Goal: Task Accomplishment & Management: Use online tool/utility

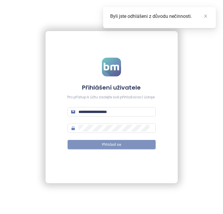
click at [110, 143] on span "Přihlásit se" at bounding box center [111, 145] width 19 height 6
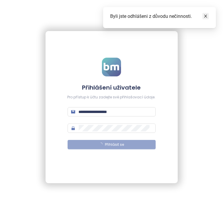
click at [208, 16] on link at bounding box center [205, 16] width 6 height 6
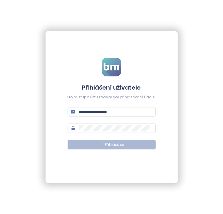
click at [106, 145] on span "Přihlásit se" at bounding box center [114, 145] width 19 height 6
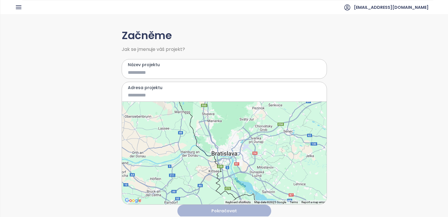
click at [145, 69] on input "Název projektu" at bounding box center [220, 72] width 185 height 7
type input "*"
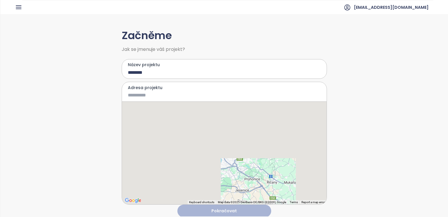
type input "********"
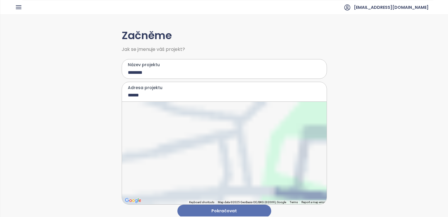
type input "**********"
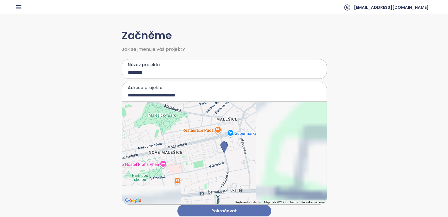
click at [77, 108] on div "**********" at bounding box center [224, 115] width 448 height 202
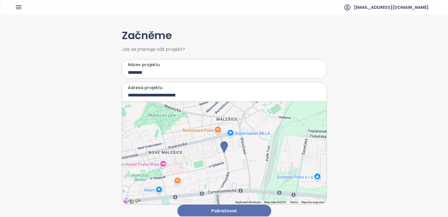
scroll to position [5, 0]
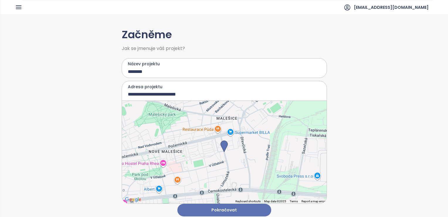
click at [222, 207] on button "Pokračovat" at bounding box center [224, 209] width 94 height 13
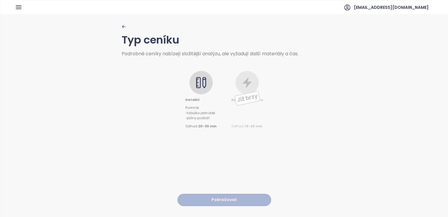
click at [197, 82] on icon at bounding box center [201, 83] width 12 height 12
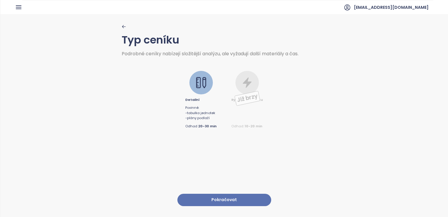
click at [222, 193] on button "Pokračovat" at bounding box center [224, 199] width 94 height 13
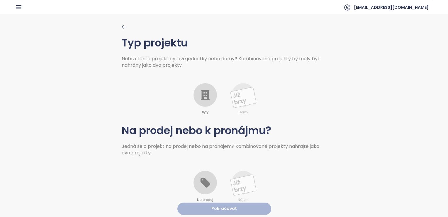
click at [209, 96] on div at bounding box center [205, 94] width 23 height 23
click at [199, 181] on icon at bounding box center [205, 182] width 12 height 12
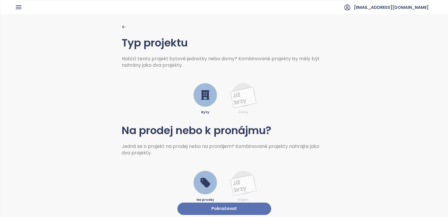
click at [209, 204] on button "Pokračovat" at bounding box center [224, 208] width 94 height 13
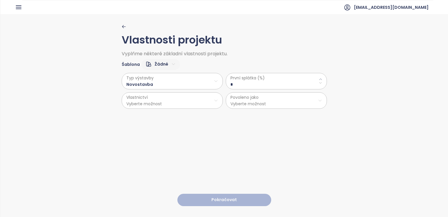
click at [222, 86] on \(\%\) "*" at bounding box center [277, 84] width 92 height 6
type \(\%\) "**"
click at [178, 102] on html "Domů Dashboard Analýza trhu Ceník Updaty Reporty Projekty Nastavení Návody Pomo…" at bounding box center [224, 108] width 448 height 217
click at [158, 113] on span "Osobní" at bounding box center [170, 114] width 98 height 8
click at [222, 94] on html "Domů Dashboard Analýza trhu Ceník Updaty Reporty Projekty Nastavení Návody Pomo…" at bounding box center [224, 108] width 448 height 217
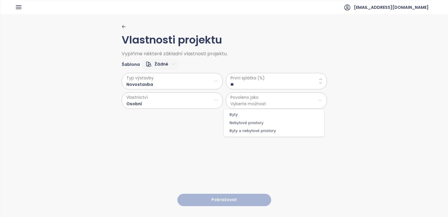
click at [222, 113] on span "Byty" at bounding box center [274, 114] width 98 height 8
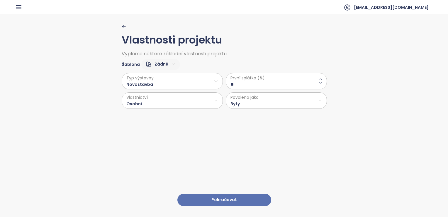
click at [222, 193] on button "Pokračovat" at bounding box center [224, 199] width 94 height 13
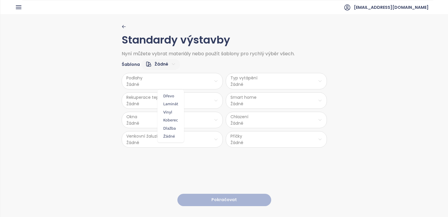
click at [153, 85] on html "Domů Dashboard Analýza trhu Ceník Updaty Reporty Projekty Nastavení Návody Pomo…" at bounding box center [224, 108] width 448 height 217
click at [163, 111] on span "Vinyl" at bounding box center [171, 112] width 24 height 8
click at [142, 100] on html "Domů Dashboard Analýza trhu Ceník Updaty Reporty Projekty Nastavení Návody Pomo…" at bounding box center [224, 108] width 448 height 217
click at [168, 123] on span "Ne" at bounding box center [170, 123] width 16 height 8
click at [143, 121] on html "Domů Dashboard Analýza trhu Ceník Updaty Reporty Projekty Nastavení Návody Pomo…" at bounding box center [224, 108] width 448 height 217
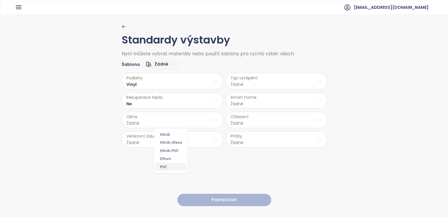
click at [164, 167] on span "PVC" at bounding box center [171, 167] width 31 height 8
click at [154, 141] on html "Domů Dashboard Analýza trhu Ceník Updaty Reporty Projekty Nastavení Návody Pomo…" at bounding box center [224, 108] width 448 height 217
click at [169, 161] on span "Příprava" at bounding box center [171, 162] width 24 height 8
click at [222, 80] on html "Domů Dashboard Analýza trhu Ceník Updaty Reporty Projekty Nastavení Návody Pomo…" at bounding box center [224, 108] width 448 height 217
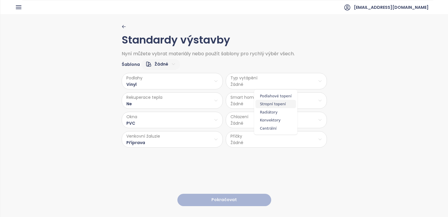
click at [222, 101] on span "Stropní topení" at bounding box center [276, 104] width 40 height 8
click at [222, 99] on html "Domů Dashboard Analýza trhu Ceník Updaty Reporty Projekty Nastavení Návody Pomo…" at bounding box center [224, 108] width 448 height 217
click at [222, 121] on span "Ne" at bounding box center [274, 123] width 16 height 8
click at [222, 117] on html "Domů Dashboard Analýza trhu Ceník Updaty Reporty Projekty Nastavení Návody Pomo…" at bounding box center [224, 108] width 448 height 217
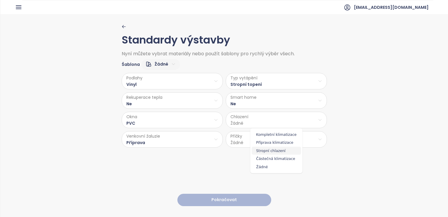
click at [222, 148] on span "Stropní chlazení" at bounding box center [276, 150] width 49 height 8
click at [222, 144] on html "Domů Dashboard Analýza trhu Ceník Updaty Reporty Projekty Nastavení Návody Pomo…" at bounding box center [224, 108] width 448 height 217
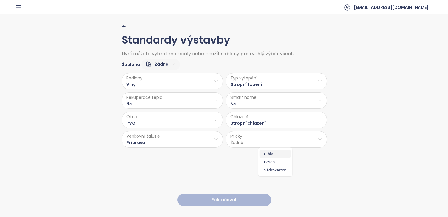
click at [222, 153] on span "Cihla" at bounding box center [275, 153] width 31 height 8
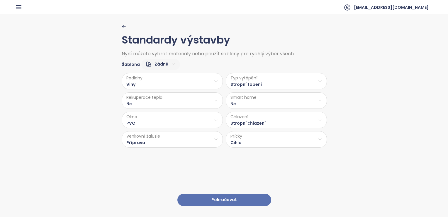
click at [222, 193] on button "Pokračovat" at bounding box center [224, 199] width 94 height 13
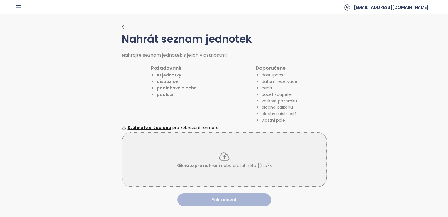
click at [219, 163] on p "Klikněte pro nahrání nebo přetáhněte {{file}}." at bounding box center [224, 165] width 96 height 6
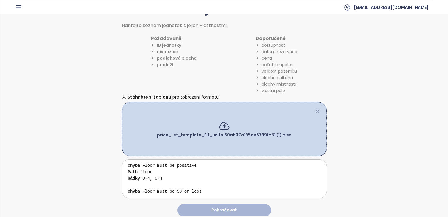
scroll to position [0, 0]
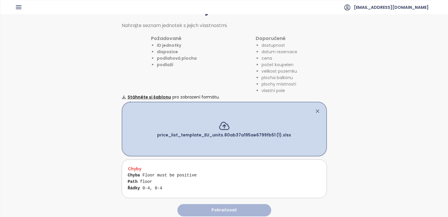
click at [171, 172] on div "Chyba Floor must be positive Path floor Řádky 0-4, 0-4" at bounding box center [226, 185] width 197 height 26
click at [160, 178] on div "Chyba Floor must be positive Path floor Řádky 0-4, 0-4" at bounding box center [226, 185] width 197 height 26
drag, startPoint x: 158, startPoint y: 178, endPoint x: 160, endPoint y: 172, distance: 6.4
click at [160, 172] on div "Chyba Floor must be positive Path floor Řádky 0-4, 0-4" at bounding box center [226, 185] width 197 height 26
click at [182, 172] on div "Chyba Floor must be positive Path floor Řádky 0-4, 0-4" at bounding box center [226, 185] width 197 height 26
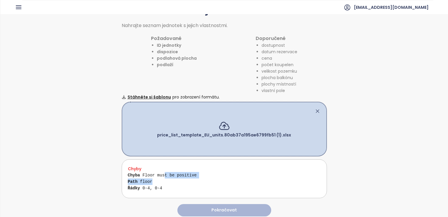
click at [183, 176] on div "Chyba Floor must be positive Path floor Řádky 0-4, 0-4" at bounding box center [226, 185] width 197 height 26
click at [183, 181] on div "Chyba Floor must be positive Path floor Řádky 0-4, 0-4" at bounding box center [226, 185] width 197 height 26
click at [219, 120] on icon at bounding box center [225, 126] width 12 height 12
click at [182, 179] on div "Chyba Floor must be 50 or less Path floor Řádky 0-4, 0-4" at bounding box center [226, 185] width 197 height 26
click at [217, 141] on div "price_list_template_EU_units.80ab37a195ae6799fb51 (1).xlsx" at bounding box center [224, 143] width 192 height 24
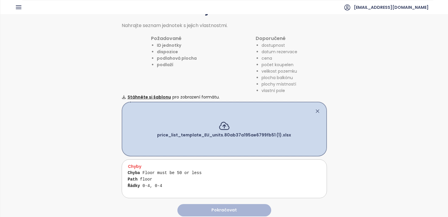
scroll to position [2, 0]
click at [218, 137] on div "price_list_template_EU_units.80ab37a195ae6799fb51 (1).xlsx" at bounding box center [224, 143] width 192 height 24
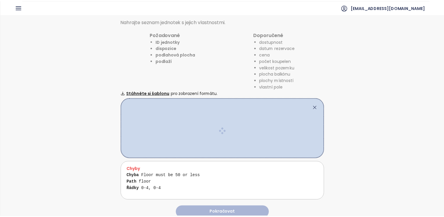
scroll to position [0, 0]
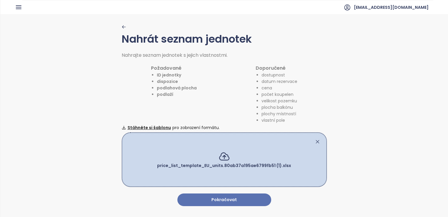
click at [222, 195] on button "Pokračovat" at bounding box center [224, 199] width 94 height 13
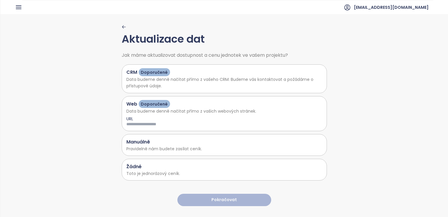
click at [180, 170] on p "Toto je jednorázový ceník." at bounding box center [224, 173] width 196 height 6
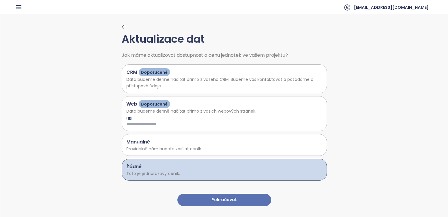
click at [213, 197] on button "Pokračovat" at bounding box center [224, 199] width 94 height 13
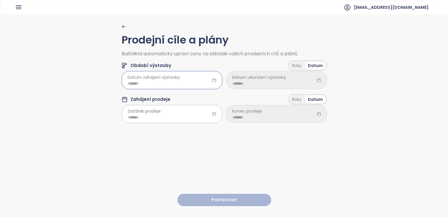
click at [182, 81] on input at bounding box center [172, 83] width 88 height 6
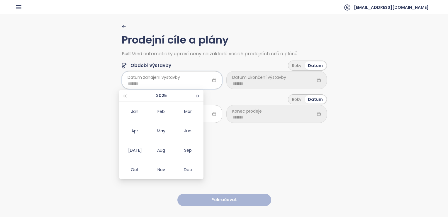
click at [197, 94] on button "button" at bounding box center [198, 95] width 6 height 12
click at [158, 129] on div "May" at bounding box center [162, 130] width 18 height 7
type input "*******"
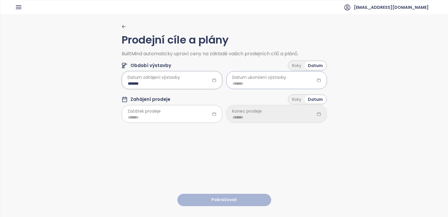
click at [222, 82] on input at bounding box center [277, 83] width 88 height 6
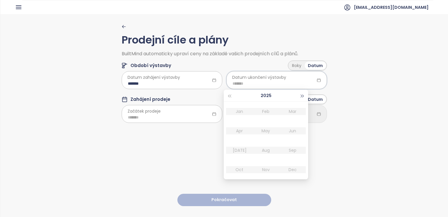
click at [222, 94] on span "button" at bounding box center [302, 95] width 3 height 3
click at [222, 127] on div "May" at bounding box center [266, 130] width 18 height 7
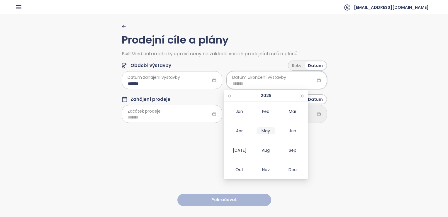
type input "*******"
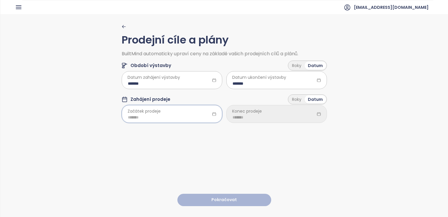
click at [172, 115] on input at bounding box center [172, 117] width 88 height 6
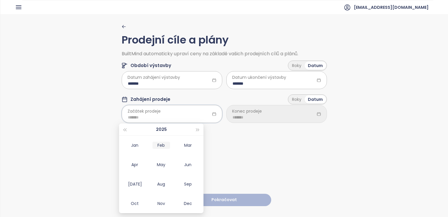
type input "*******"
click at [159, 143] on div "Feb" at bounding box center [162, 144] width 18 height 7
type input "*******"
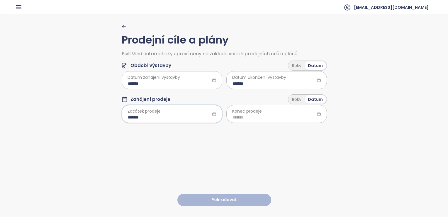
click at [222, 114] on span "Konec prodeje" at bounding box center [247, 111] width 30 height 6
click at [222, 117] on input at bounding box center [277, 117] width 88 height 6
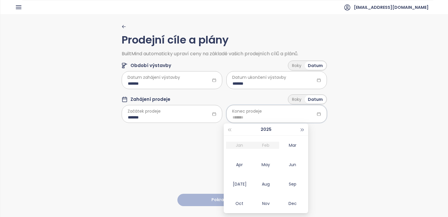
click at [222, 128] on span "button" at bounding box center [302, 129] width 3 height 3
click at [222, 165] on div "May" at bounding box center [266, 164] width 18 height 7
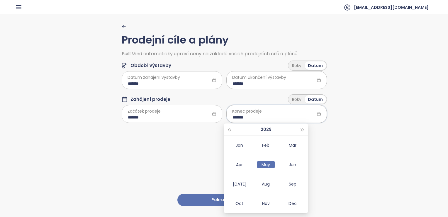
type input "*******"
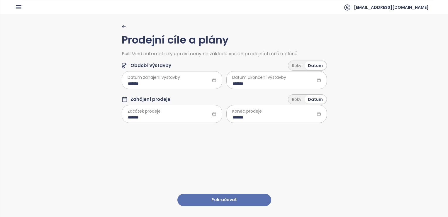
click at [222, 193] on button "Pokračovat" at bounding box center [224, 199] width 94 height 13
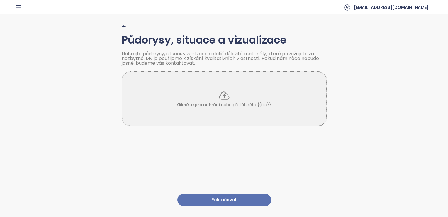
click at [222, 97] on icon at bounding box center [223, 95] width 9 height 7
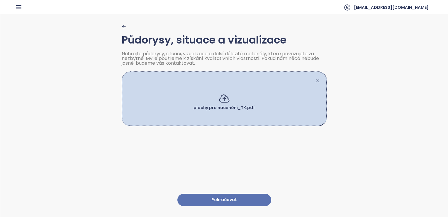
click at [222, 193] on button "Pokračovat" at bounding box center [224, 199] width 94 height 13
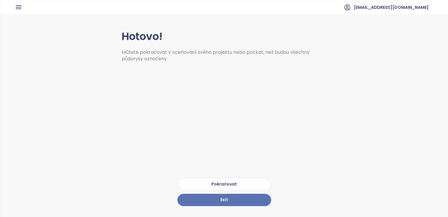
click at [222, 178] on button "Pokračovat" at bounding box center [224, 183] width 94 height 13
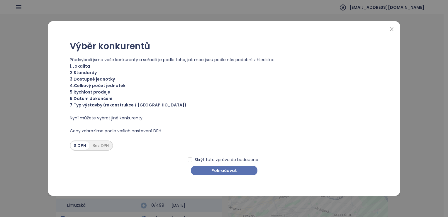
click at [95, 149] on div "Bez DPH" at bounding box center [100, 145] width 23 height 8
click at [98, 148] on div "Bez DPH" at bounding box center [100, 145] width 23 height 8
drag, startPoint x: 220, startPoint y: 171, endPoint x: 210, endPoint y: 170, distance: 10.3
click at [210, 170] on button "Pokračovat" at bounding box center [224, 169] width 67 height 9
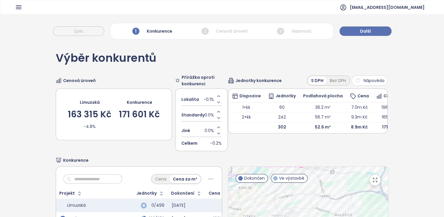
click at [222, 82] on div "Bez DPH" at bounding box center [338, 80] width 23 height 8
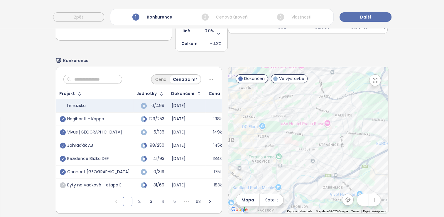
scroll to position [110, 0]
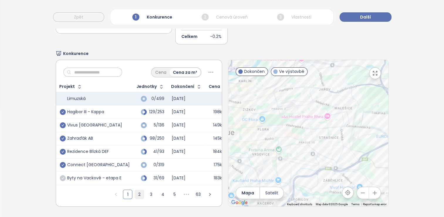
click at [139, 190] on link "2" at bounding box center [139, 194] width 9 height 9
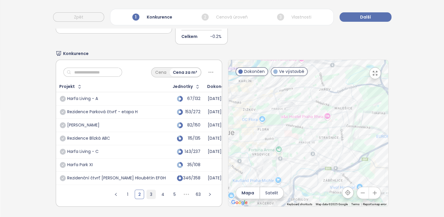
click at [147, 190] on link "3" at bounding box center [151, 194] width 9 height 9
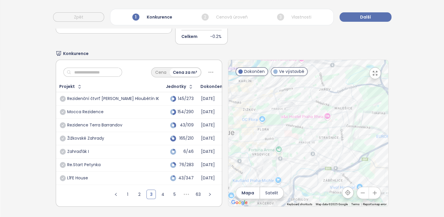
click at [101, 109] on div "Mocca Rezidence" at bounding box center [85, 111] width 36 height 5
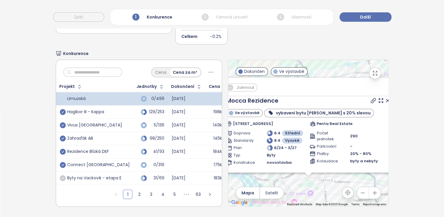
click at [65, 175] on div "Byty na Vackově - etapa E" at bounding box center [91, 177] width 62 height 5
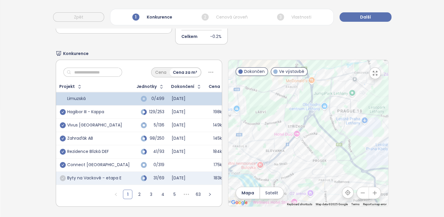
click at [64, 175] on icon "check-circle" at bounding box center [63, 178] width 6 height 6
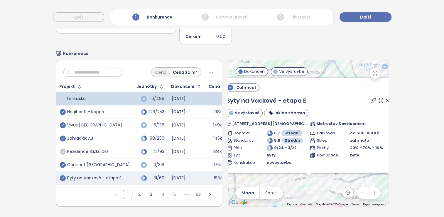
click at [64, 148] on icon "check-circle" at bounding box center [63, 151] width 6 height 6
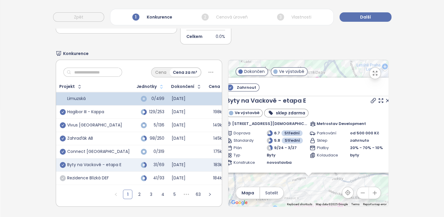
click at [160, 84] on icon "button" at bounding box center [161, 86] width 2 height 4
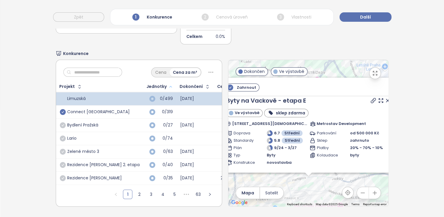
click at [168, 83] on icon "button" at bounding box center [170, 86] width 4 height 7
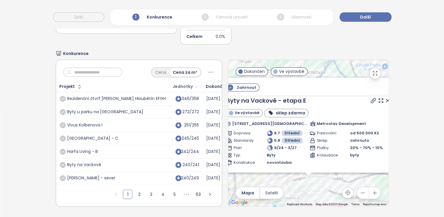
click at [172, 84] on div "Jednotky" at bounding box center [182, 86] width 20 height 4
click at [193, 82] on button "button" at bounding box center [196, 86] width 6 height 9
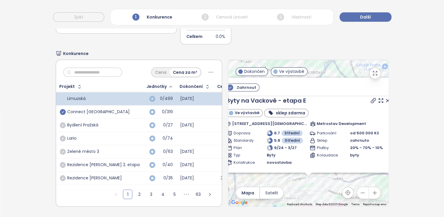
click at [168, 83] on icon "button" at bounding box center [170, 86] width 4 height 7
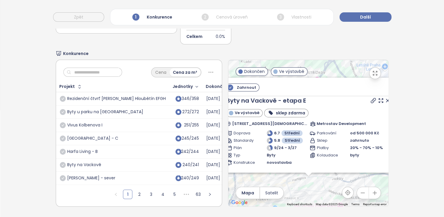
click at [67, 84] on div "Projekt" at bounding box center [67, 86] width 16 height 4
click at [72, 84] on div "Projekt" at bounding box center [67, 86] width 16 height 4
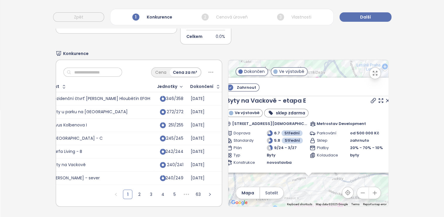
scroll to position [0, 0]
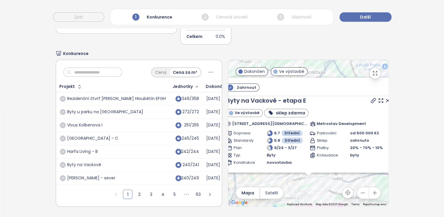
click at [208, 65] on div "Cena Cena za m²" at bounding box center [139, 71] width 166 height 22
click at [207, 68] on icon at bounding box center [210, 71] width 7 height 7
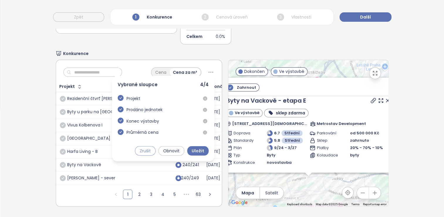
click at [140, 147] on span "Zrušit" at bounding box center [145, 150] width 11 height 6
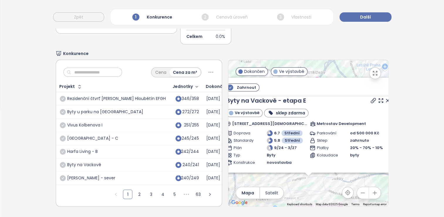
click at [71, 84] on div "Projekt" at bounding box center [67, 86] width 16 height 4
click at [172, 84] on div "Jednotky" at bounding box center [182, 86] width 20 height 4
click at [208, 192] on icon "right" at bounding box center [210, 194] width 4 height 4
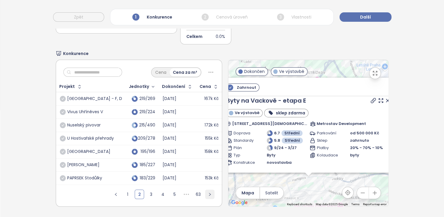
click at [205, 190] on button "button" at bounding box center [209, 193] width 9 height 9
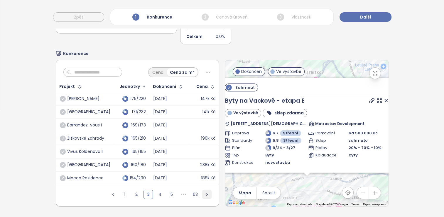
click at [202, 190] on button "button" at bounding box center [206, 193] width 9 height 9
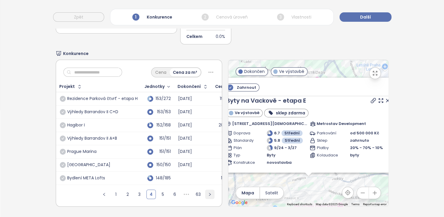
click at [208, 192] on icon "right" at bounding box center [210, 194] width 4 height 4
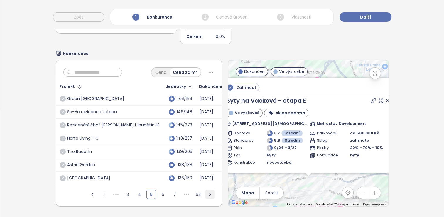
click at [208, 192] on icon "right" at bounding box center [210, 194] width 4 height 4
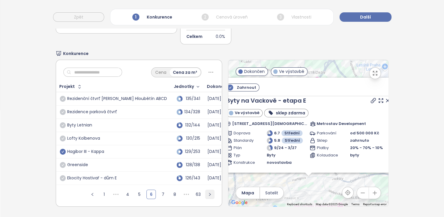
click at [208, 192] on icon "right" at bounding box center [210, 194] width 4 height 4
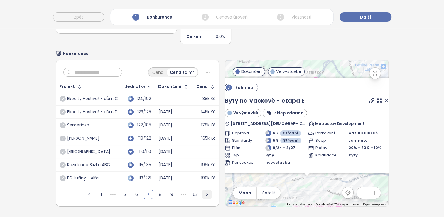
click at [202, 190] on button "button" at bounding box center [206, 193] width 9 height 9
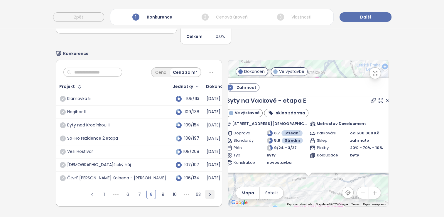
click at [205, 190] on button "button" at bounding box center [209, 193] width 9 height 9
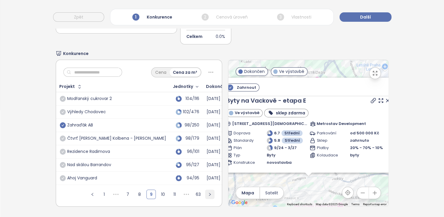
click at [205, 190] on button "button" at bounding box center [209, 193] width 9 height 9
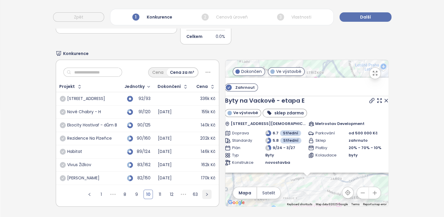
click at [202, 190] on button "button" at bounding box center [206, 193] width 9 height 9
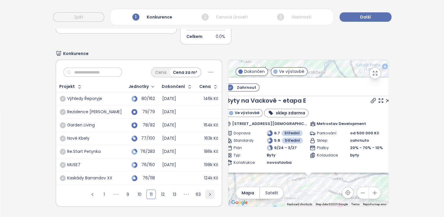
click at [205, 190] on button "button" at bounding box center [209, 193] width 9 height 9
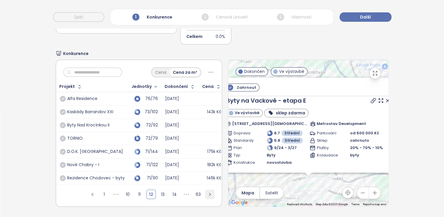
click at [205, 190] on button "button" at bounding box center [209, 193] width 9 height 9
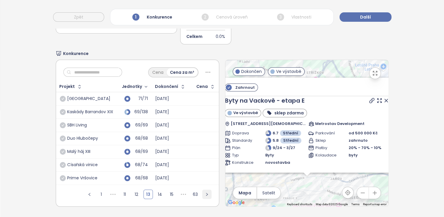
click at [202, 190] on button "button" at bounding box center [206, 193] width 9 height 9
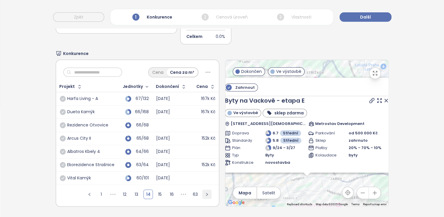
click at [202, 190] on button "button" at bounding box center [206, 193] width 9 height 9
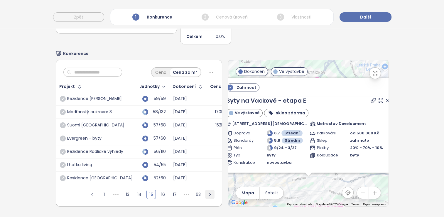
click at [205, 190] on button "button" at bounding box center [209, 193] width 9 height 9
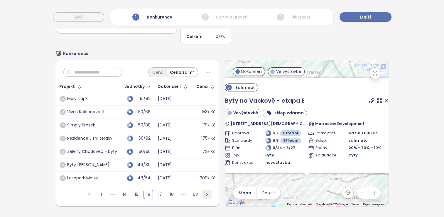
click at [202, 190] on button "button" at bounding box center [206, 193] width 9 height 9
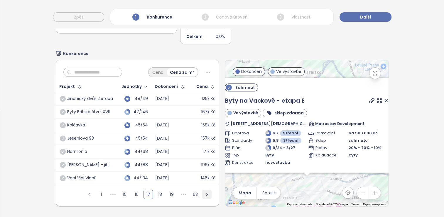
click at [202, 190] on button "button" at bounding box center [206, 193] width 9 height 9
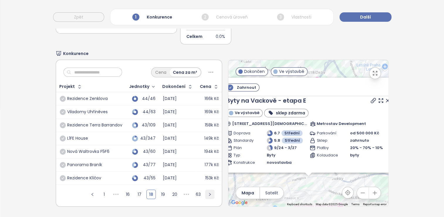
click at [201, 190] on ul "1 ••• 16 17 18 19 20 ••• 63" at bounding box center [150, 196] width 141 height 20
click at [100, 190] on link "1" at bounding box center [104, 194] width 9 height 9
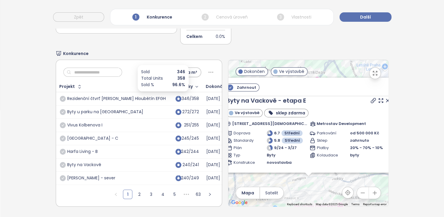
click at [166, 81] on div "Sold % 96.6%" at bounding box center [163, 84] width 44 height 6
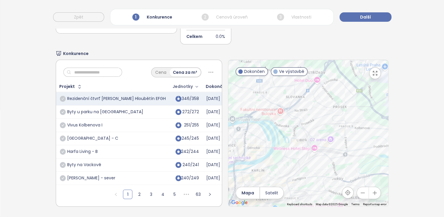
click at [172, 84] on div "Jednotky" at bounding box center [182, 86] width 20 height 4
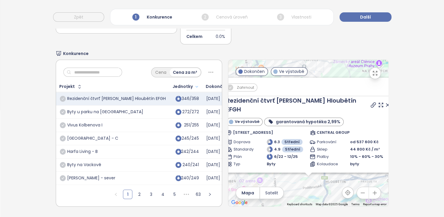
click at [195, 83] on icon "button" at bounding box center [197, 86] width 4 height 7
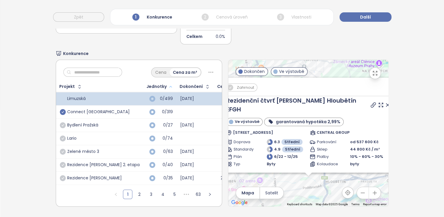
scroll to position [2, 0]
click at [80, 84] on icon "button" at bounding box center [80, 87] width 6 height 6
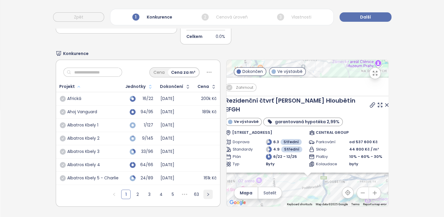
click at [206, 192] on icon "right" at bounding box center [208, 194] width 4 height 4
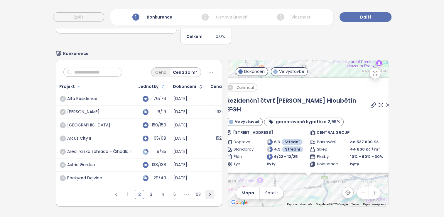
click at [208, 192] on icon "right" at bounding box center [210, 194] width 4 height 4
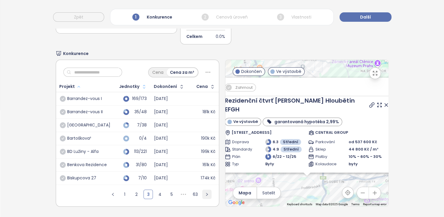
scroll to position [0, 0]
click at [166, 84] on div "Dokončení" at bounding box center [165, 86] width 23 height 4
click at [180, 84] on icon "button" at bounding box center [181, 86] width 2 height 4
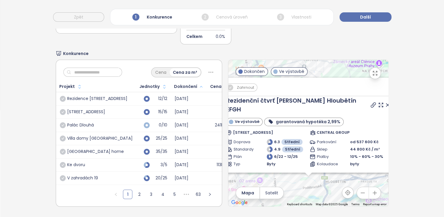
click at [199, 83] on icon "button" at bounding box center [201, 86] width 4 height 7
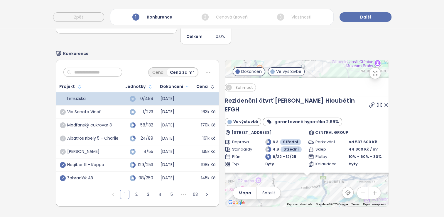
click at [77, 175] on div "Zahraďák AB" at bounding box center [80, 177] width 26 height 5
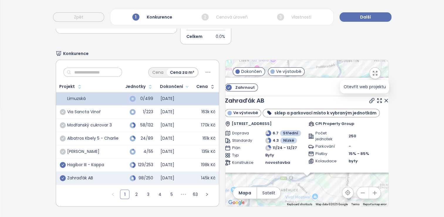
click at [222, 97] on icon at bounding box center [372, 100] width 6 height 6
click at [205, 192] on icon "right" at bounding box center [207, 194] width 4 height 4
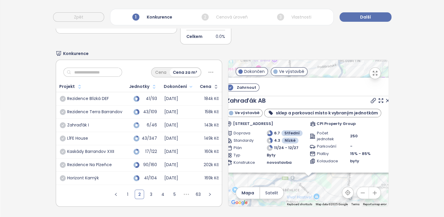
click at [74, 136] on div "L1FE House" at bounding box center [77, 138] width 21 height 5
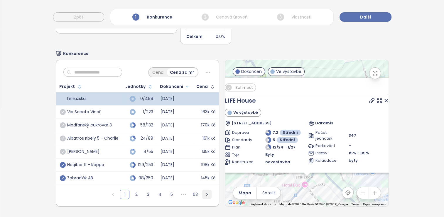
click at [205, 192] on icon "right" at bounding box center [207, 194] width 4 height 4
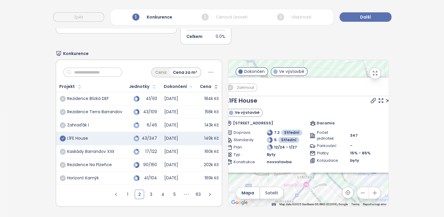
click at [61, 135] on icon "check-circle" at bounding box center [63, 138] width 6 height 6
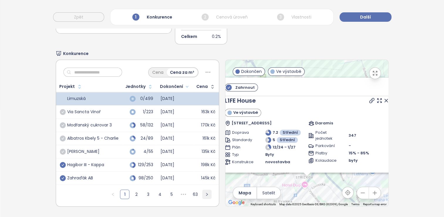
click at [207, 191] on button "button" at bounding box center [206, 193] width 9 height 9
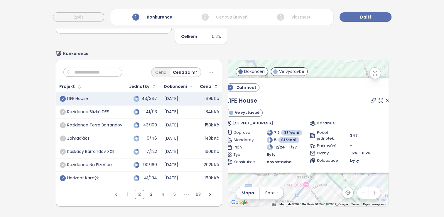
click at [60, 175] on icon "check-circle" at bounding box center [63, 178] width 6 height 6
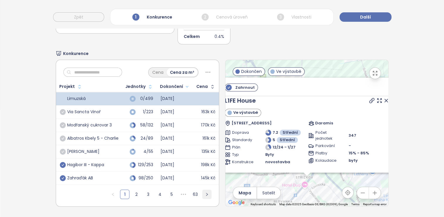
click at [204, 194] on button "button" at bounding box center [206, 193] width 9 height 9
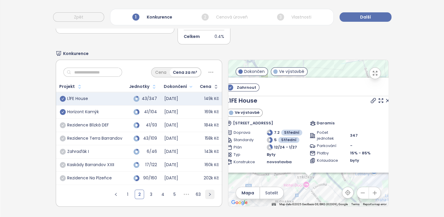
click at [205, 194] on button "button" at bounding box center [209, 193] width 9 height 9
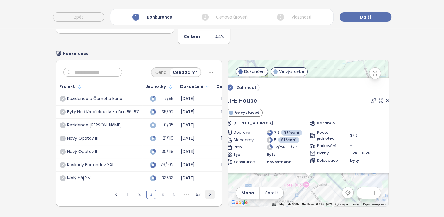
click at [205, 194] on button "button" at bounding box center [209, 193] width 9 height 9
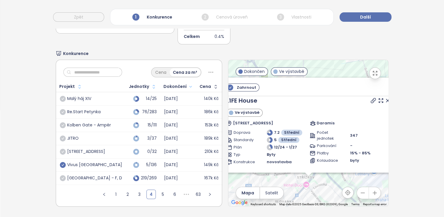
click at [91, 109] on div "Re.Start Petynka" at bounding box center [83, 111] width 33 height 5
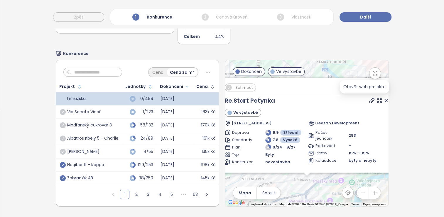
click at [222, 97] on icon at bounding box center [372, 100] width 6 height 6
drag, startPoint x: 378, startPoint y: 94, endPoint x: 373, endPoint y: 98, distance: 6.6
click at [222, 97] on icon at bounding box center [386, 100] width 6 height 6
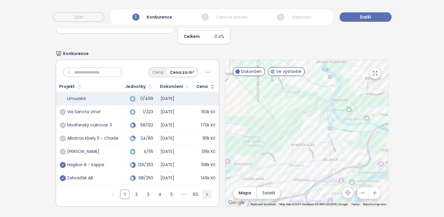
click at [206, 192] on icon "right" at bounding box center [207, 193] width 2 height 3
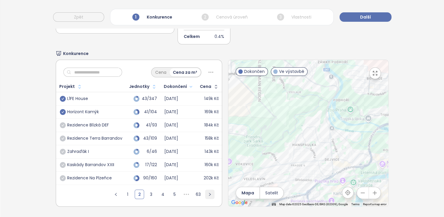
click at [205, 189] on button "button" at bounding box center [209, 193] width 9 height 9
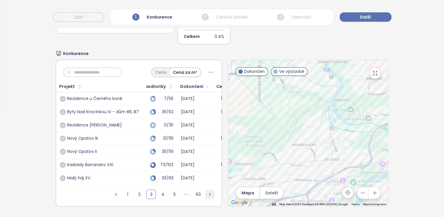
click at [205, 189] on button "button" at bounding box center [209, 193] width 9 height 9
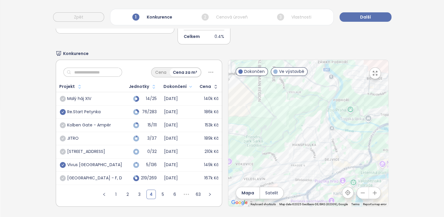
click at [63, 109] on icon "check-circle" at bounding box center [63, 112] width 6 height 6
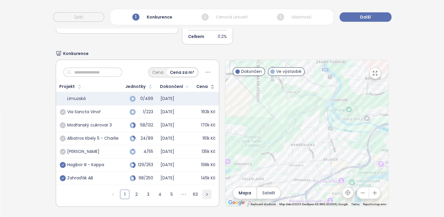
click at [206, 192] on icon "right" at bounding box center [207, 194] width 4 height 4
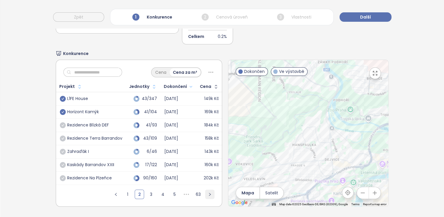
click at [208, 192] on icon "right" at bounding box center [210, 194] width 4 height 4
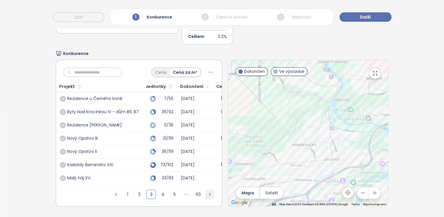
click at [206, 190] on button "button" at bounding box center [209, 193] width 9 height 9
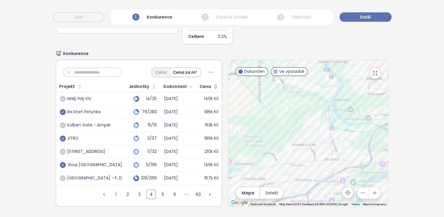
click at [64, 135] on icon "check-circle" at bounding box center [63, 138] width 6 height 6
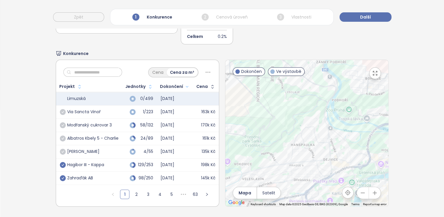
click at [207, 195] on ul "1 2 3 4 5 ••• 63" at bounding box center [160, 196] width 118 height 20
click at [206, 192] on icon "right" at bounding box center [207, 194] width 4 height 4
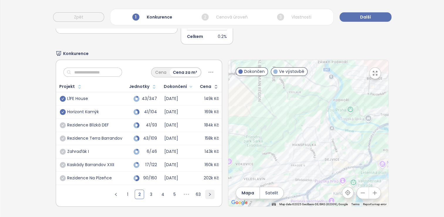
click at [208, 192] on icon "right" at bounding box center [210, 194] width 4 height 4
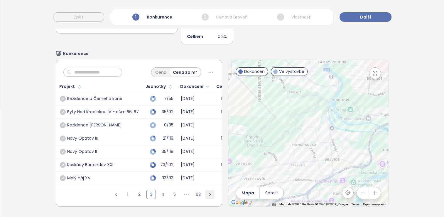
click at [206, 191] on button "button" at bounding box center [209, 193] width 9 height 9
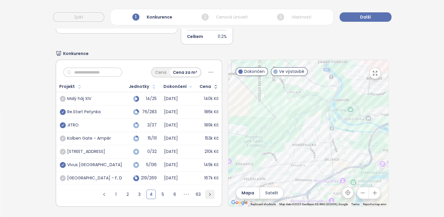
click at [208, 192] on icon "right" at bounding box center [210, 194] width 4 height 4
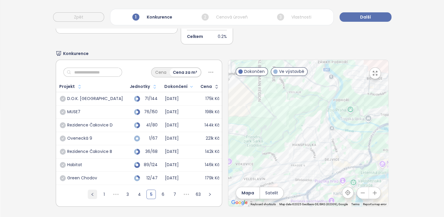
click at [88, 189] on button "button" at bounding box center [92, 193] width 9 height 9
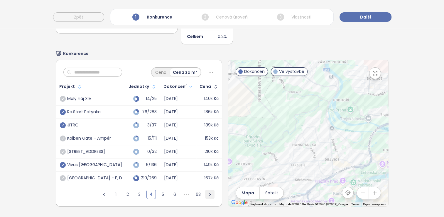
click at [205, 192] on button "button" at bounding box center [209, 193] width 9 height 9
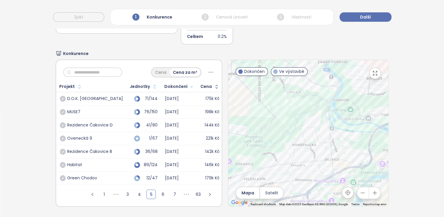
click at [74, 162] on div "Habitat" at bounding box center [74, 164] width 15 height 5
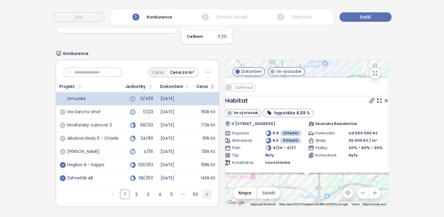
click at [204, 193] on button "button" at bounding box center [206, 193] width 9 height 9
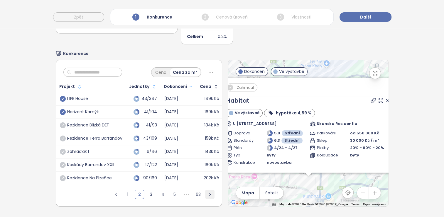
click at [205, 193] on button "button" at bounding box center [209, 193] width 9 height 9
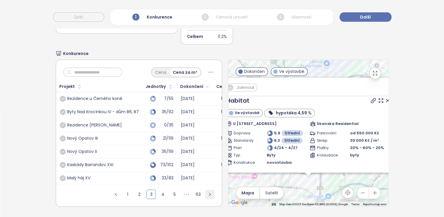
click at [208, 193] on icon "right" at bounding box center [210, 194] width 4 height 4
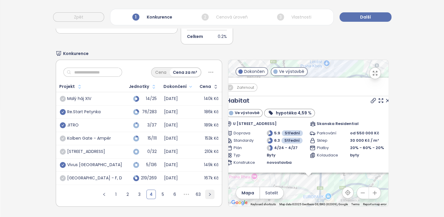
click at [205, 193] on button "button" at bounding box center [209, 193] width 9 height 9
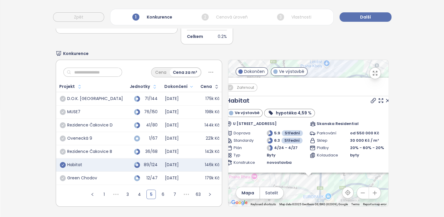
click at [62, 162] on icon "check-circle" at bounding box center [63, 165] width 6 height 6
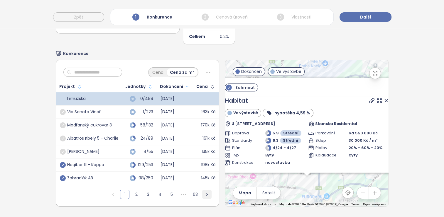
click at [205, 192] on button "button" at bounding box center [206, 193] width 9 height 9
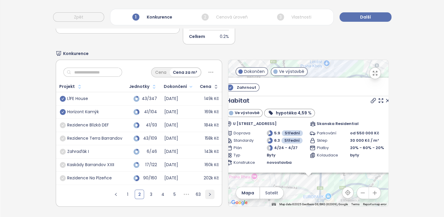
click at [205, 192] on button "button" at bounding box center [209, 193] width 9 height 9
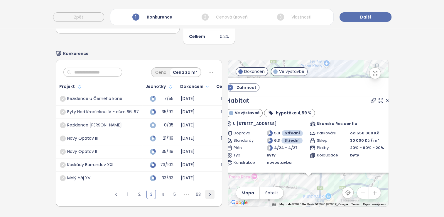
click at [205, 192] on button "button" at bounding box center [209, 193] width 9 height 9
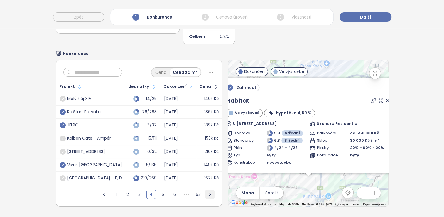
click at [205, 192] on button "button" at bounding box center [209, 193] width 9 height 9
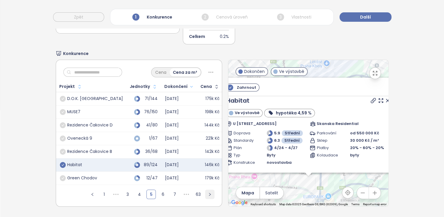
click at [205, 192] on button "button" at bounding box center [209, 193] width 9 height 9
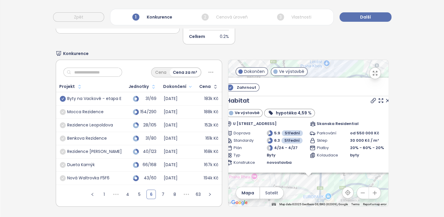
click at [62, 110] on span at bounding box center [63, 112] width 6 height 6
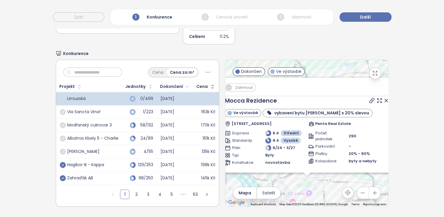
click at [61, 162] on icon "check-circle" at bounding box center [63, 165] width 6 height 6
click at [206, 192] on button "button" at bounding box center [206, 193] width 9 height 9
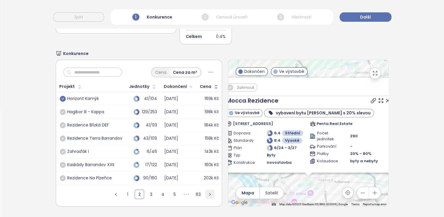
click at [206, 192] on button "button" at bounding box center [209, 193] width 9 height 9
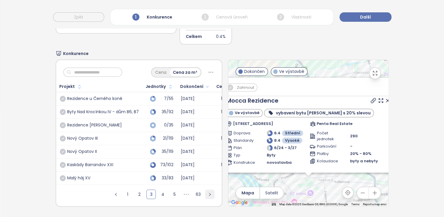
click at [206, 192] on button "button" at bounding box center [209, 193] width 9 height 9
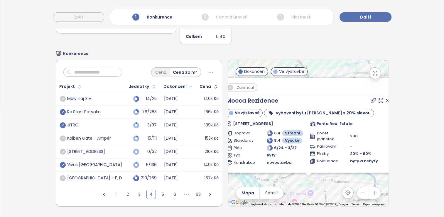
click at [95, 162] on div "Vivus [GEOGRAPHIC_DATA]" at bounding box center [94, 164] width 55 height 5
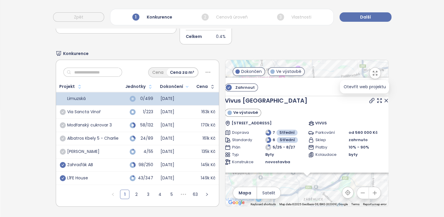
click at [222, 97] on icon at bounding box center [372, 100] width 6 height 6
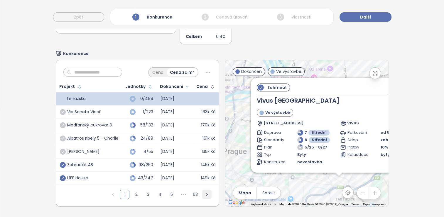
click at [205, 192] on icon "right" at bounding box center [207, 194] width 4 height 4
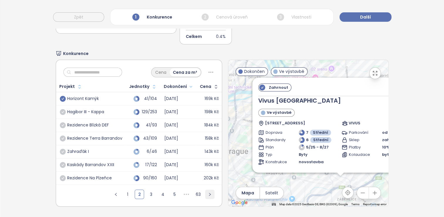
click at [205, 189] on button "button" at bounding box center [209, 193] width 9 height 9
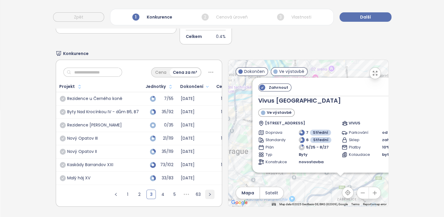
click at [205, 189] on button "button" at bounding box center [209, 193] width 9 height 9
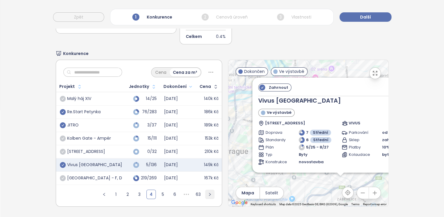
click at [207, 189] on button "button" at bounding box center [209, 193] width 9 height 9
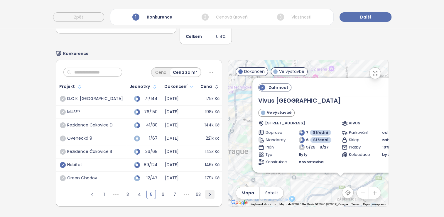
click at [207, 189] on button "button" at bounding box center [209, 193] width 9 height 9
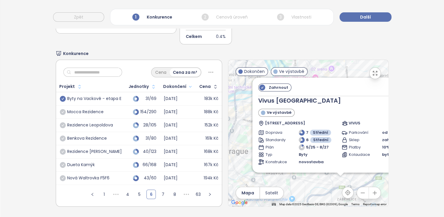
click at [85, 162] on div "Dueta Kamýk" at bounding box center [81, 164] width 28 height 5
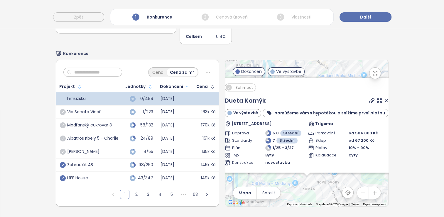
click at [222, 97] on icon at bounding box center [372, 100] width 6 height 6
click at [205, 192] on icon "right" at bounding box center [207, 194] width 4 height 4
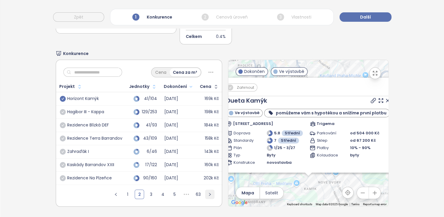
click at [205, 189] on button "button" at bounding box center [209, 193] width 9 height 9
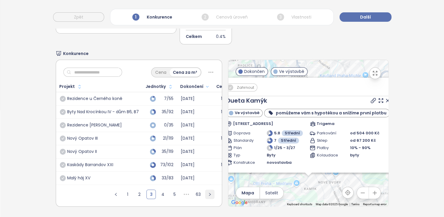
click at [205, 189] on button "button" at bounding box center [209, 193] width 9 height 9
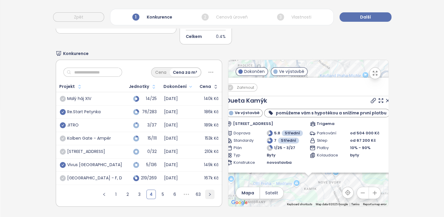
click at [208, 192] on icon "right" at bounding box center [210, 194] width 4 height 4
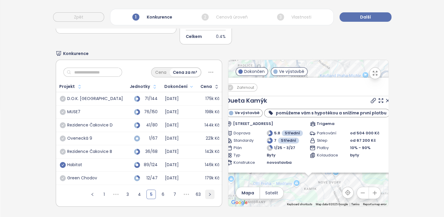
click at [208, 192] on icon "right" at bounding box center [210, 194] width 4 height 4
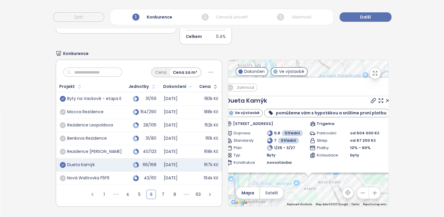
click at [62, 162] on icon "check-circle" at bounding box center [63, 165] width 6 height 6
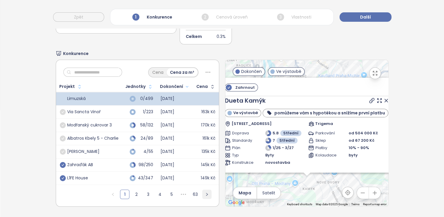
click at [205, 192] on icon "right" at bounding box center [207, 194] width 4 height 4
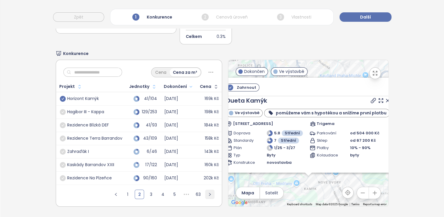
click at [205, 189] on button "button" at bounding box center [209, 193] width 9 height 9
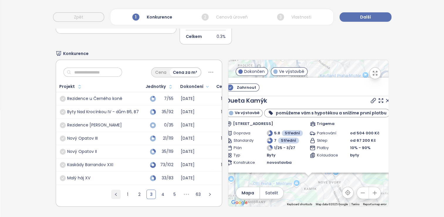
click at [111, 189] on button "button" at bounding box center [115, 193] width 9 height 9
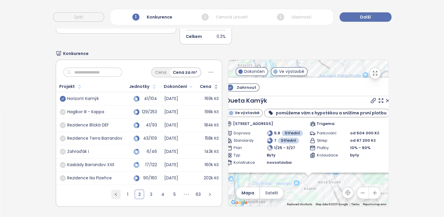
click at [111, 189] on button "button" at bounding box center [115, 193] width 9 height 9
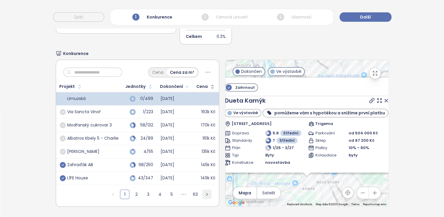
click at [205, 192] on icon "right" at bounding box center [207, 194] width 4 height 4
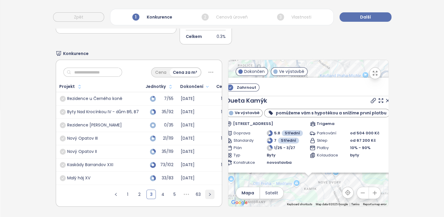
click at [208, 192] on icon "right" at bounding box center [210, 194] width 4 height 4
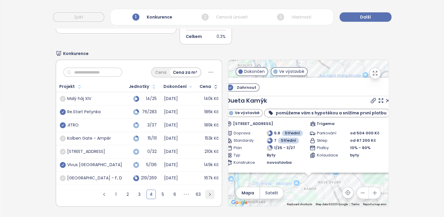
click at [208, 192] on icon "right" at bounding box center [210, 194] width 4 height 4
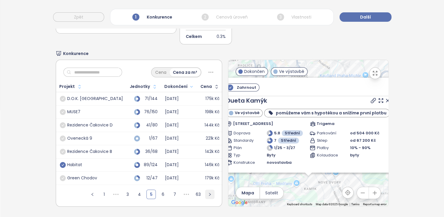
click at [208, 192] on icon "right" at bounding box center [210, 194] width 4 height 4
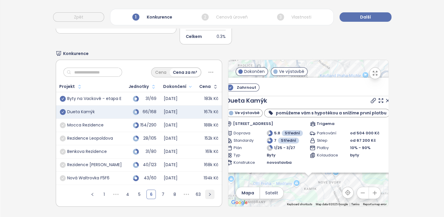
click at [209, 189] on button "button" at bounding box center [209, 193] width 9 height 9
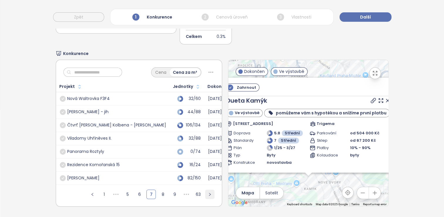
click at [208, 189] on button "button" at bounding box center [209, 193] width 9 height 9
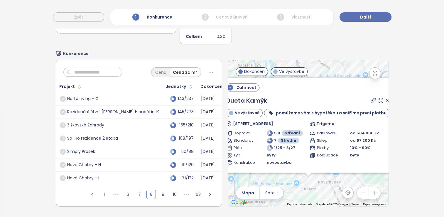
click at [131, 109] on div "Rezidenční čtvrť [PERSON_NAME] Hloubětín IK" at bounding box center [113, 111] width 92 height 5
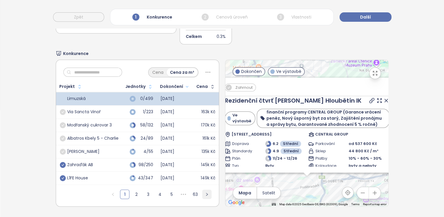
click at [204, 189] on button "button" at bounding box center [206, 193] width 9 height 9
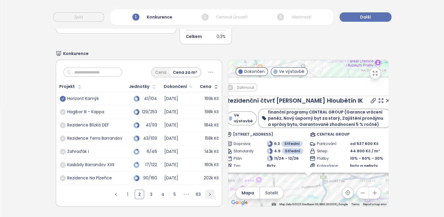
click at [205, 189] on button "button" at bounding box center [209, 193] width 9 height 9
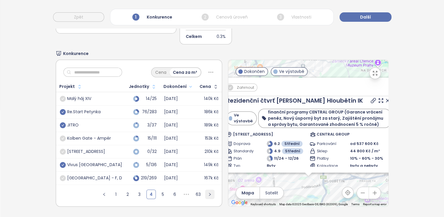
click at [208, 192] on icon "right" at bounding box center [210, 194] width 4 height 4
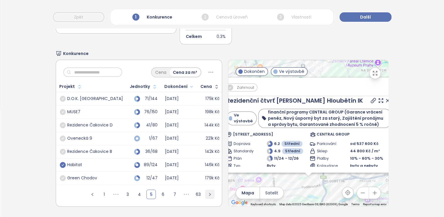
click at [208, 192] on icon "right" at bounding box center [210, 194] width 4 height 4
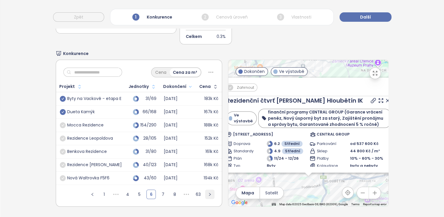
click at [208, 192] on icon "right" at bounding box center [210, 194] width 4 height 4
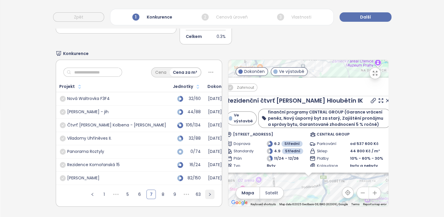
click at [208, 192] on icon "right" at bounding box center [210, 194] width 4 height 4
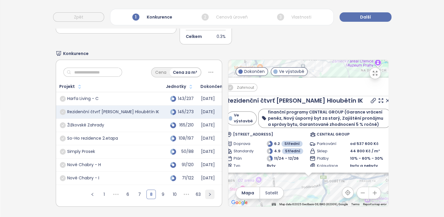
click at [205, 189] on button "button" at bounding box center [209, 193] width 9 height 9
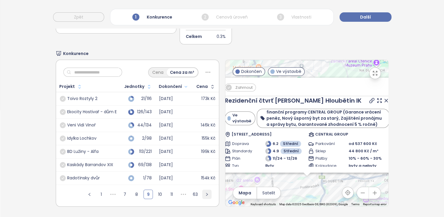
click at [205, 192] on icon "right" at bounding box center [207, 194] width 4 height 4
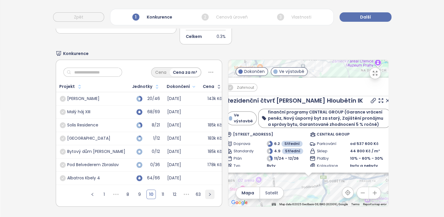
click at [205, 189] on button "button" at bounding box center [209, 193] width 9 height 9
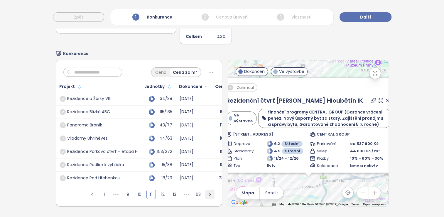
click at [205, 189] on button "button" at bounding box center [209, 193] width 9 height 9
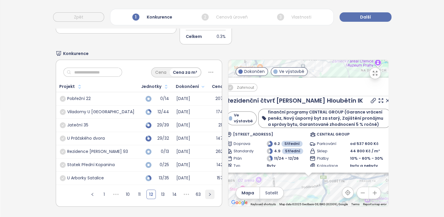
click at [208, 192] on icon "right" at bounding box center [210, 194] width 4 height 4
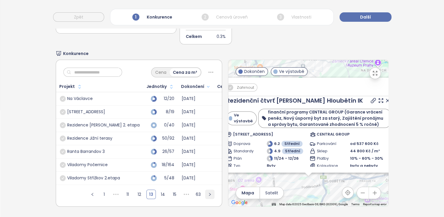
click at [205, 189] on button "button" at bounding box center [209, 193] width 9 height 9
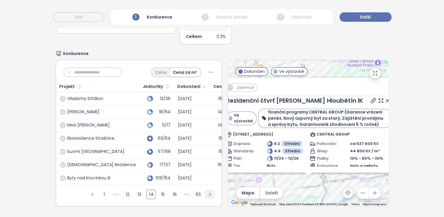
click at [208, 192] on icon "right" at bounding box center [210, 194] width 4 height 4
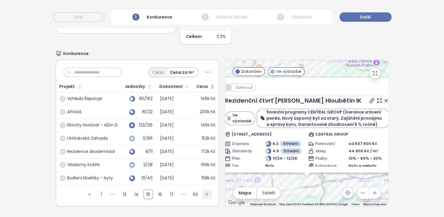
click at [205, 192] on icon "right" at bounding box center [207, 194] width 4 height 4
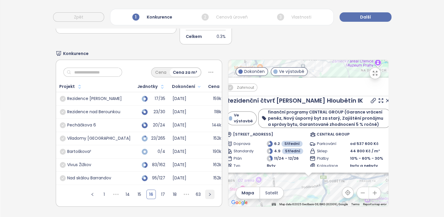
click at [205, 189] on button "button" at bounding box center [209, 193] width 9 height 9
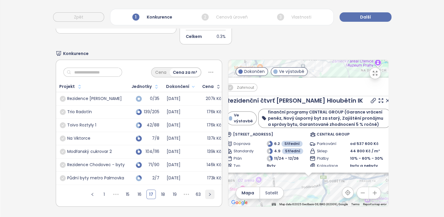
click at [205, 189] on button "button" at bounding box center [209, 193] width 9 height 9
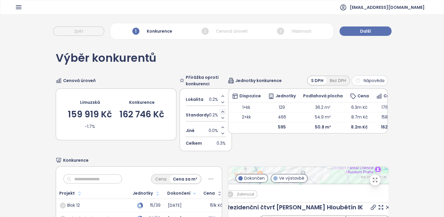
click at [220, 112] on icon "Increase value" at bounding box center [222, 111] width 5 height 5
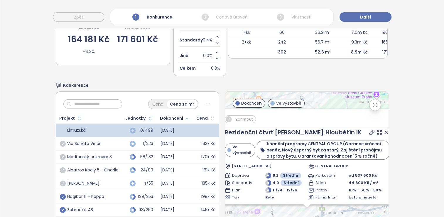
scroll to position [88, 0]
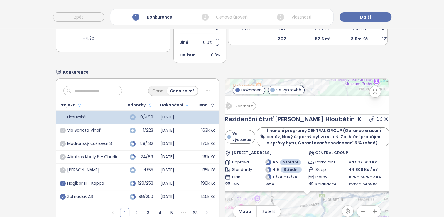
click at [64, 103] on div "Projekt" at bounding box center [67, 105] width 16 height 4
click at [156, 89] on div "Cena" at bounding box center [158, 91] width 18 height 8
click at [177, 88] on div "Cena za m²" at bounding box center [182, 91] width 31 height 8
click at [208, 89] on icon at bounding box center [207, 90] width 7 height 7
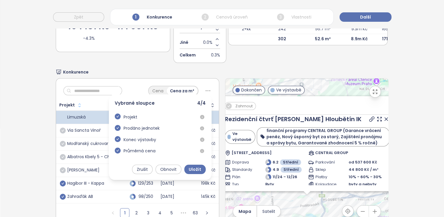
click at [207, 89] on icon at bounding box center [207, 90] width 7 height 7
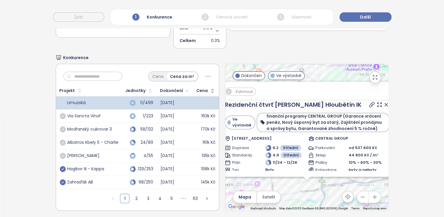
scroll to position [110, 0]
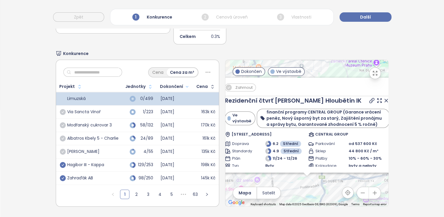
click at [61, 84] on div "Projekt" at bounding box center [67, 86] width 16 height 4
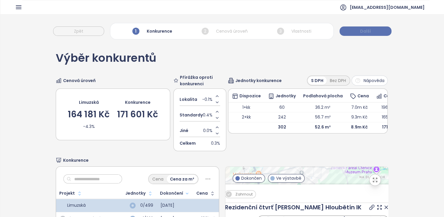
click at [222, 27] on button "Další" at bounding box center [365, 30] width 52 height 9
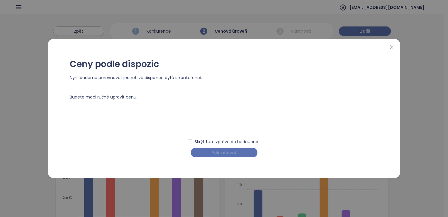
click at [222, 152] on span "Pokračovat" at bounding box center [225, 152] width 26 height 6
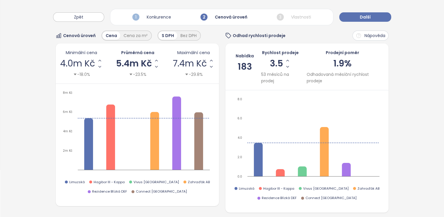
scroll to position [29, 0]
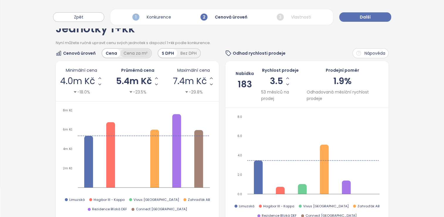
click at [133, 53] on div "Cena za m²" at bounding box center [135, 53] width 31 height 8
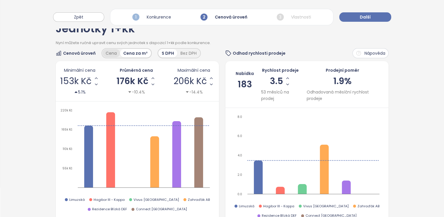
click at [113, 53] on div "Cena" at bounding box center [111, 53] width 18 height 8
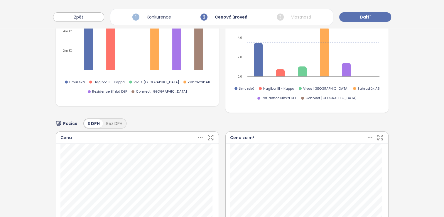
scroll to position [0, 0]
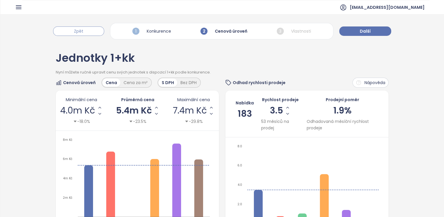
click at [86, 35] on button "Zpět" at bounding box center [78, 30] width 51 height 9
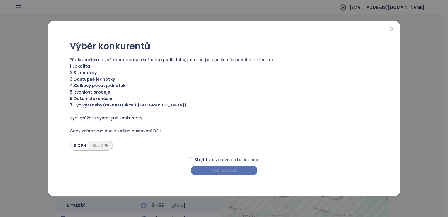
click at [200, 170] on button "Pokračovat" at bounding box center [224, 169] width 67 height 9
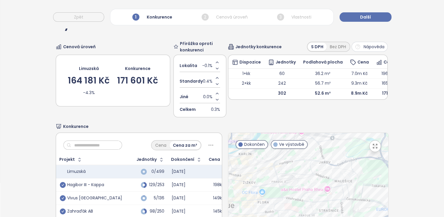
scroll to position [59, 0]
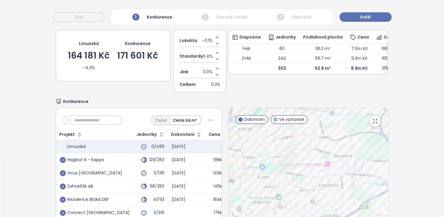
click at [95, 119] on input "text" at bounding box center [95, 120] width 48 height 9
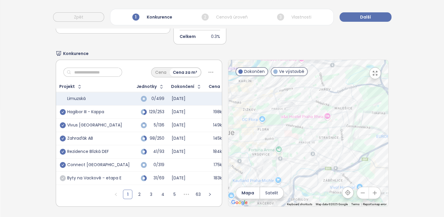
scroll to position [110, 0]
click at [63, 148] on icon "check-circle" at bounding box center [63, 151] width 6 height 6
click at [63, 122] on icon "check-circle" at bounding box center [63, 125] width 6 height 6
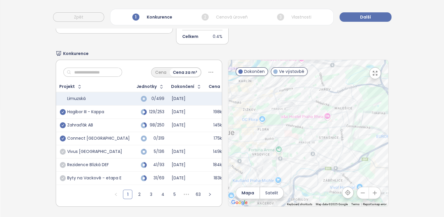
click at [208, 192] on icon "right" at bounding box center [210, 194] width 4 height 4
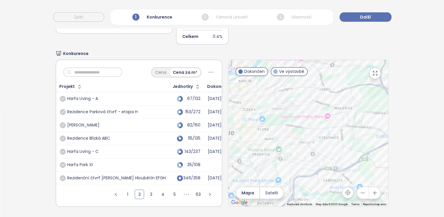
click at [208, 189] on ul "1 2 3 4 5 ••• 63" at bounding box center [163, 196] width 118 height 20
click at [208, 192] on icon "right" at bounding box center [210, 194] width 4 height 4
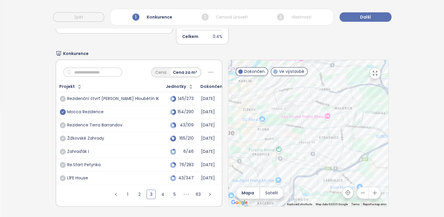
click at [65, 109] on icon "check-circle" at bounding box center [63, 112] width 6 height 6
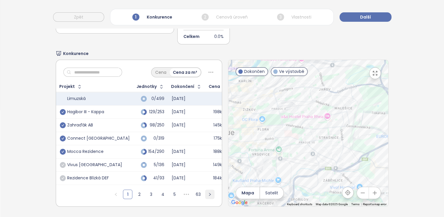
click at [208, 192] on icon "right" at bounding box center [210, 194] width 4 height 4
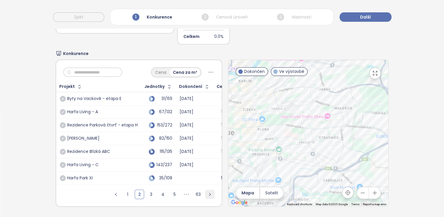
click at [208, 192] on icon "right" at bounding box center [210, 194] width 4 height 4
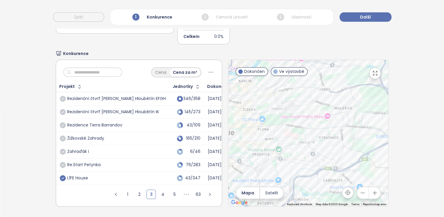
click at [60, 175] on icon "check-circle" at bounding box center [63, 178] width 6 height 6
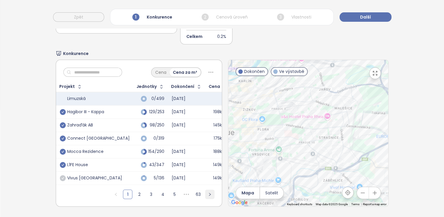
click at [205, 189] on button "button" at bounding box center [209, 193] width 9 height 9
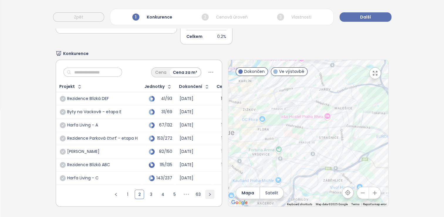
click at [208, 192] on icon "right" at bounding box center [210, 194] width 4 height 4
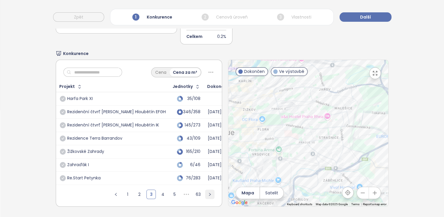
click at [208, 192] on icon "right" at bounding box center [210, 194] width 4 height 4
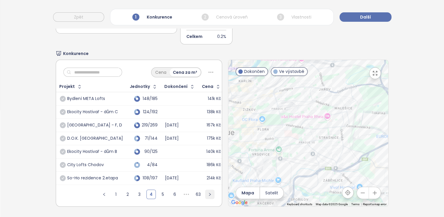
click at [208, 192] on icon "right" at bounding box center [210, 194] width 4 height 4
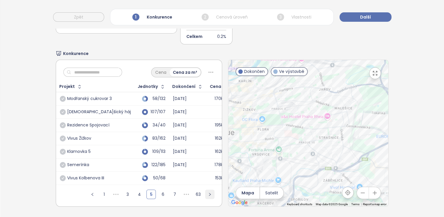
click at [205, 191] on button "button" at bounding box center [209, 193] width 9 height 9
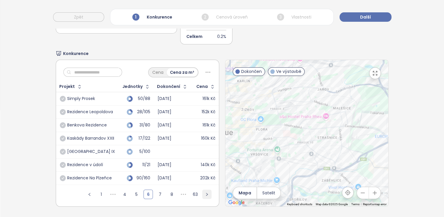
click at [202, 191] on button "button" at bounding box center [206, 193] width 9 height 9
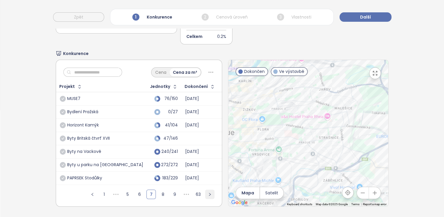
click at [205, 191] on button "button" at bounding box center [209, 193] width 9 height 9
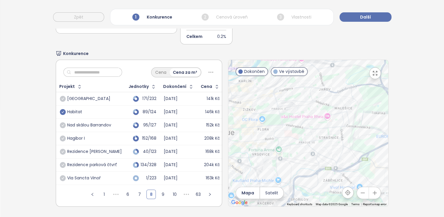
click at [60, 109] on icon "check-circle" at bounding box center [63, 112] width 6 height 6
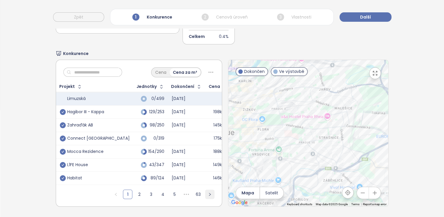
click at [205, 189] on button "button" at bounding box center [209, 193] width 9 height 9
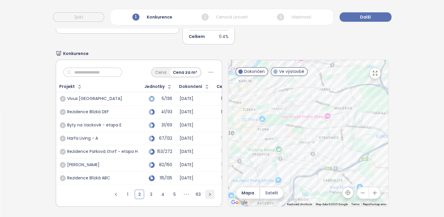
click at [205, 189] on button "button" at bounding box center [209, 193] width 9 height 9
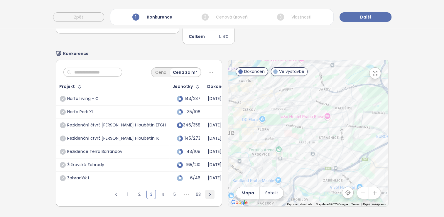
click at [205, 189] on button "button" at bounding box center [209, 193] width 9 height 9
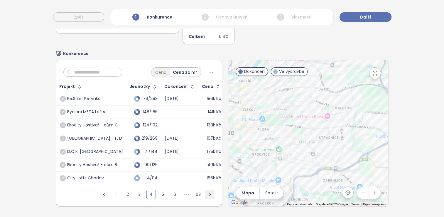
click at [205, 189] on button "button" at bounding box center [209, 193] width 9 height 9
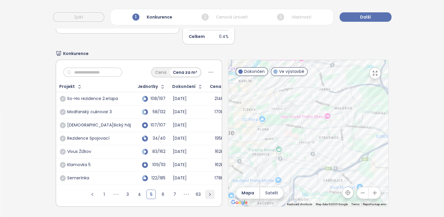
click at [205, 189] on button "button" at bounding box center [209, 193] width 9 height 9
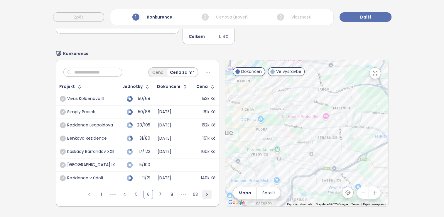
click at [202, 189] on button "button" at bounding box center [206, 193] width 9 height 9
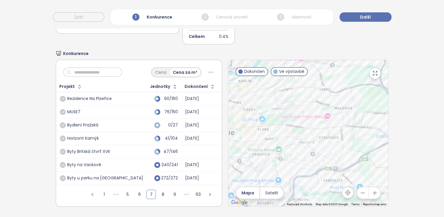
click at [89, 136] on div "Horizont Kamýk" at bounding box center [83, 138] width 32 height 5
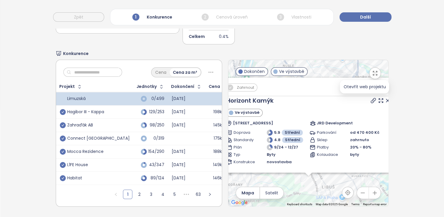
click at [222, 98] on icon at bounding box center [373, 100] width 5 height 5
click at [85, 68] on input "text" at bounding box center [95, 72] width 48 height 9
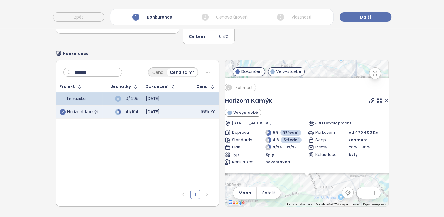
type input "********"
click at [63, 109] on icon "check-circle" at bounding box center [63, 112] width 6 height 6
click at [111, 71] on input "********" at bounding box center [95, 72] width 48 height 9
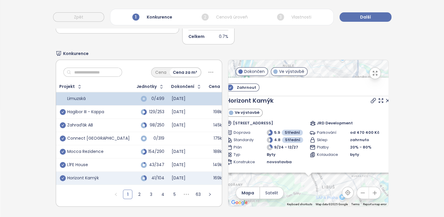
click at [93, 187] on div "1 2 3 4 5 ••• 63" at bounding box center [139, 196] width 166 height 20
click at [94, 109] on div "Hagibor III - Kappa" at bounding box center [85, 111] width 37 height 5
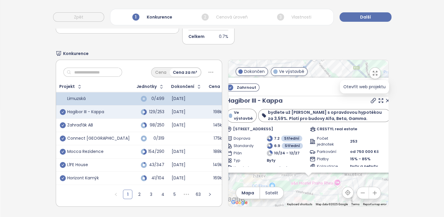
click at [222, 97] on icon at bounding box center [373, 100] width 6 height 6
click at [64, 109] on icon "check-circle" at bounding box center [63, 112] width 6 height 6
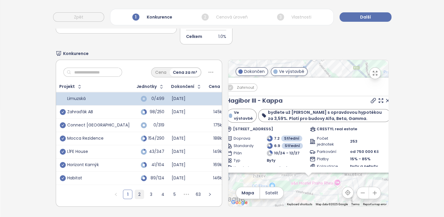
click at [135, 190] on link "2" at bounding box center [139, 194] width 9 height 9
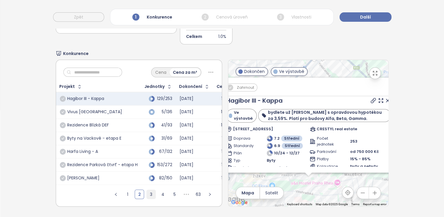
click at [146, 189] on li "3" at bounding box center [150, 193] width 9 height 9
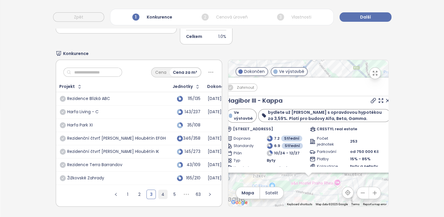
click at [158, 190] on link "4" at bounding box center [162, 194] width 9 height 9
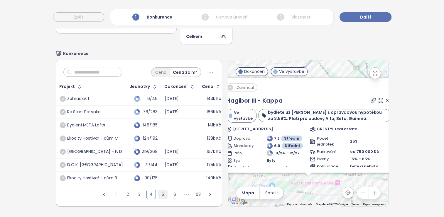
click at [158, 191] on link "5" at bounding box center [162, 194] width 9 height 9
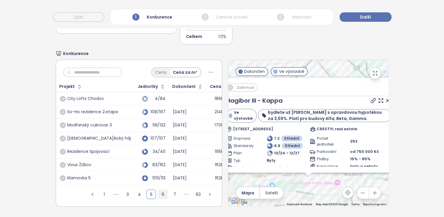
click at [158, 191] on link "6" at bounding box center [162, 194] width 9 height 9
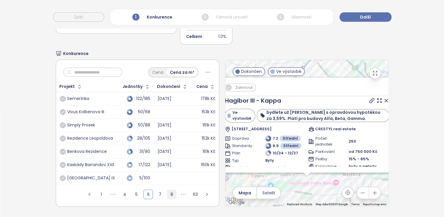
click at [160, 190] on link "7" at bounding box center [159, 194] width 9 height 9
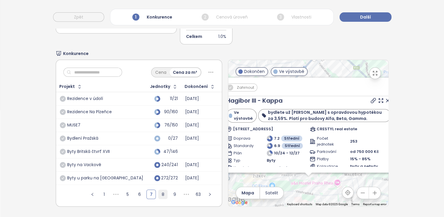
click at [160, 190] on link "8" at bounding box center [162, 194] width 9 height 9
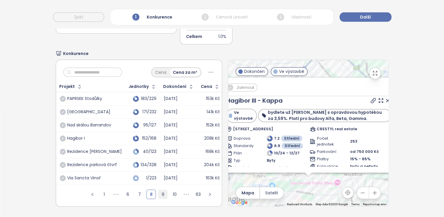
click at [159, 190] on link "9" at bounding box center [162, 194] width 9 height 9
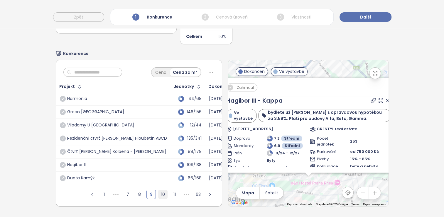
click at [158, 190] on link "10" at bounding box center [162, 194] width 9 height 9
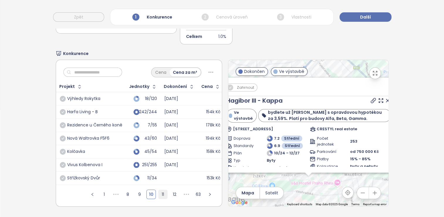
click at [158, 190] on link "11" at bounding box center [162, 194] width 9 height 9
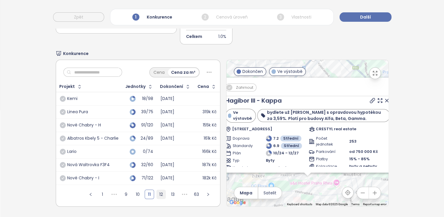
click at [157, 190] on link "12" at bounding box center [161, 194] width 9 height 9
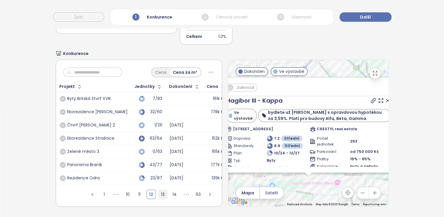
click at [158, 190] on link "13" at bounding box center [162, 194] width 9 height 9
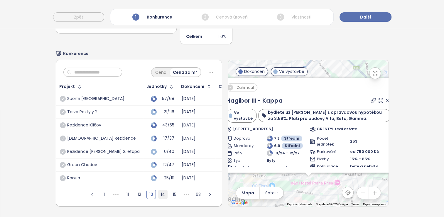
click at [158, 190] on link "14" at bounding box center [162, 194] width 9 height 9
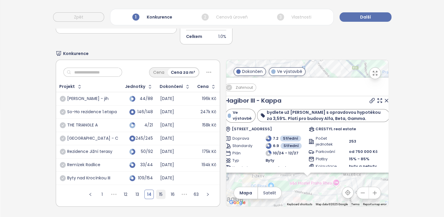
click at [156, 190] on link "15" at bounding box center [160, 194] width 9 height 9
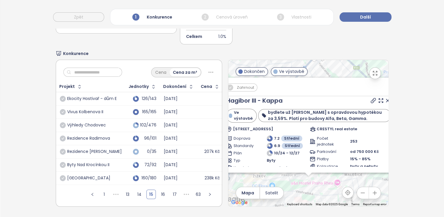
click at [138, 84] on div "Jednotky" at bounding box center [138, 86] width 20 height 4
click at [136, 84] on div "Jednotky" at bounding box center [138, 86] width 20 height 4
click at [100, 190] on link "1" at bounding box center [104, 194] width 9 height 9
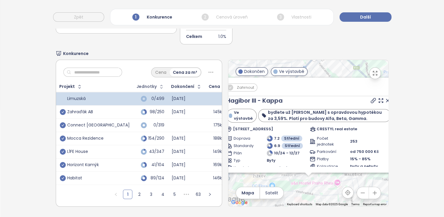
click at [136, 84] on div "Jednotky" at bounding box center [146, 86] width 20 height 4
click at [158, 84] on icon "button" at bounding box center [161, 87] width 6 height 6
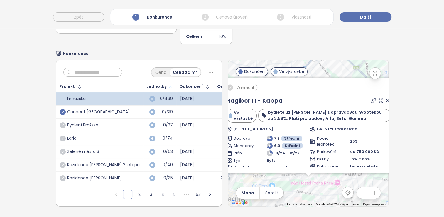
click at [168, 83] on icon "button" at bounding box center [170, 86] width 4 height 7
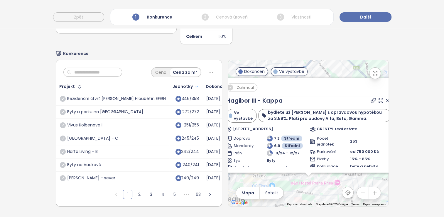
click at [195, 83] on icon "button" at bounding box center [197, 86] width 4 height 7
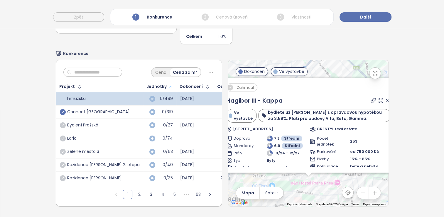
click at [168, 83] on icon "button" at bounding box center [170, 86] width 4 height 7
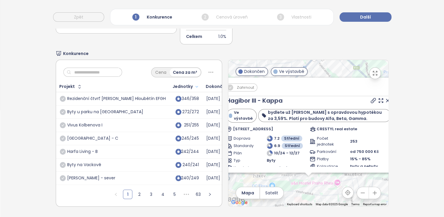
click at [195, 83] on icon "button" at bounding box center [197, 86] width 4 height 7
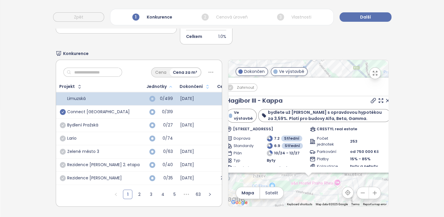
click at [204, 84] on icon "button" at bounding box center [207, 87] width 6 height 6
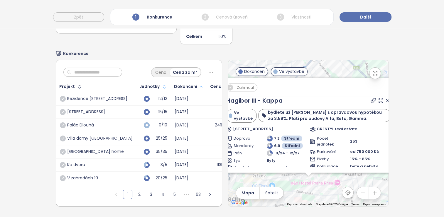
click at [199, 83] on icon "button" at bounding box center [201, 86] width 4 height 7
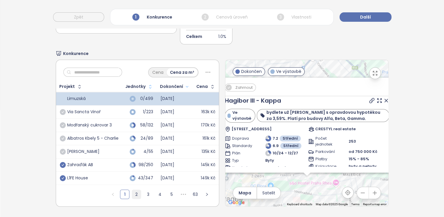
click at [132, 190] on link "2" at bounding box center [136, 194] width 9 height 9
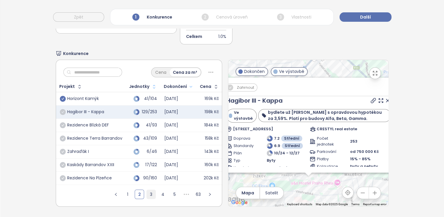
click at [149, 190] on link "3" at bounding box center [151, 194] width 9 height 9
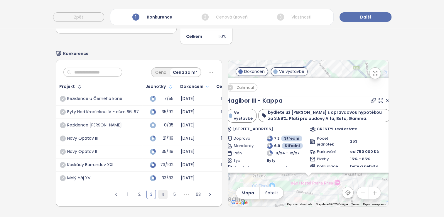
click at [158, 190] on link "4" at bounding box center [162, 194] width 9 height 9
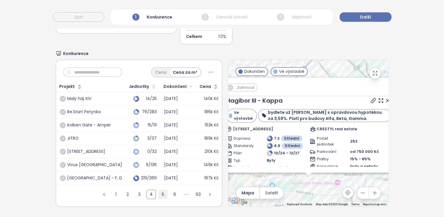
click at [158, 190] on link "5" at bounding box center [162, 194] width 9 height 9
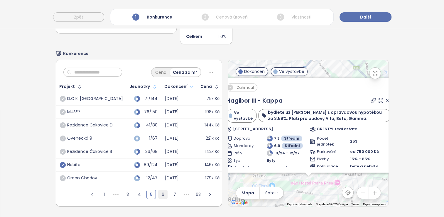
click at [160, 190] on link "6" at bounding box center [162, 194] width 9 height 9
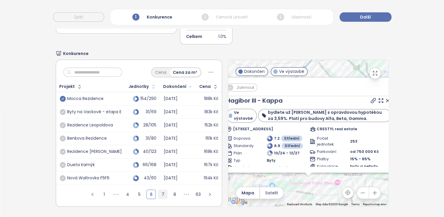
click at [160, 190] on link "7" at bounding box center [162, 194] width 9 height 9
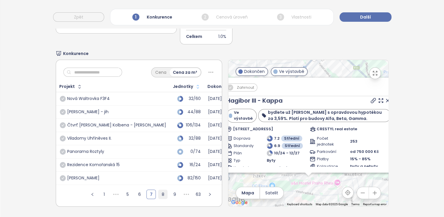
click at [160, 190] on link "8" at bounding box center [162, 194] width 9 height 9
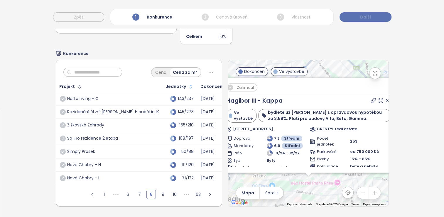
click at [222, 19] on span "Další" at bounding box center [365, 17] width 11 height 6
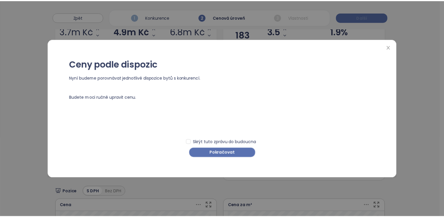
scroll to position [0, 0]
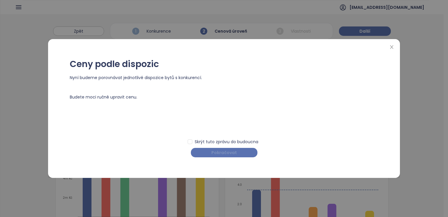
click at [222, 153] on span "Pokračovat" at bounding box center [225, 152] width 26 height 6
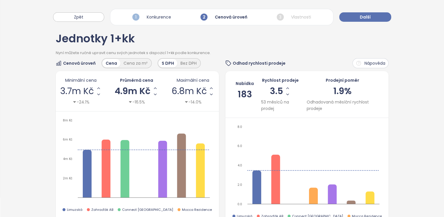
scroll to position [29, 0]
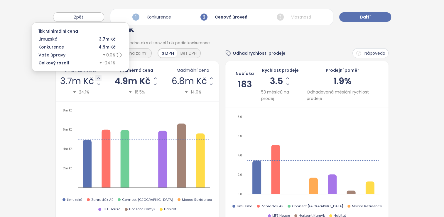
click at [99, 78] on icon "Increase Min Price" at bounding box center [98, 78] width 5 height 5
click at [77, 80] on span "3.6m Kč" at bounding box center [77, 81] width 35 height 9
click at [68, 80] on input "*******" at bounding box center [72, 80] width 12 height 7
drag, startPoint x: 88, startPoint y: 80, endPoint x: 60, endPoint y: 80, distance: 27.3
click at [66, 80] on input "*******" at bounding box center [72, 80] width 12 height 7
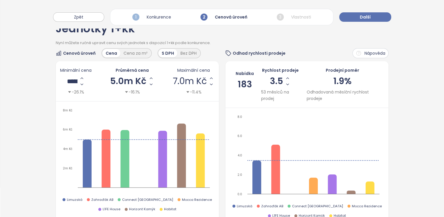
type input "*******"
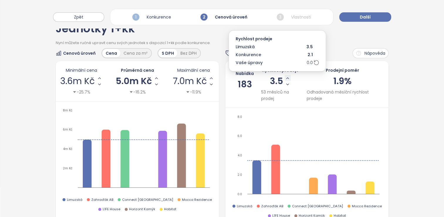
click at [222, 77] on icon "Increase Sale Speed - Monthly" at bounding box center [287, 78] width 5 height 5
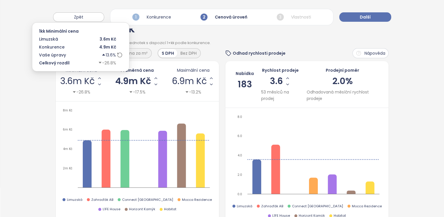
click at [75, 82] on span "3.6m Kč" at bounding box center [77, 81] width 35 height 9
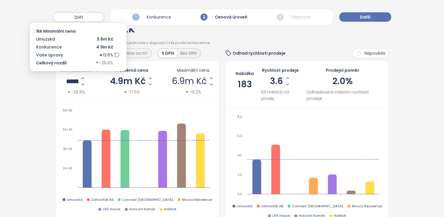
scroll to position [1, 0]
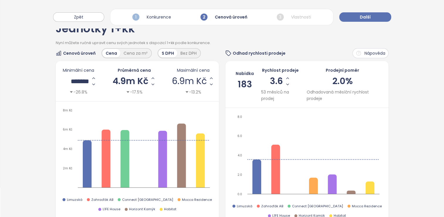
drag, startPoint x: 88, startPoint y: 79, endPoint x: 51, endPoint y: 82, distance: 37.4
type input "*******"
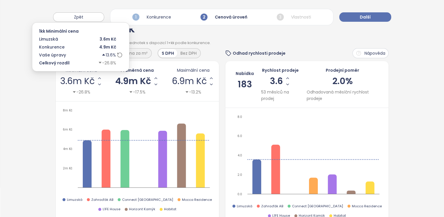
click at [68, 82] on span "3.6m Kč" at bounding box center [77, 81] width 35 height 9
drag, startPoint x: 89, startPoint y: 80, endPoint x: 58, endPoint y: 81, distance: 31.4
click at [58, 81] on div "Minimální cena 3.6m Kč -26.8% Průměrná cena 4.9m Kč -17.5% Maximální cena 6.9m …" at bounding box center [137, 81] width 163 height 40
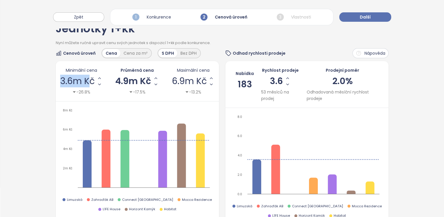
drag, startPoint x: 58, startPoint y: 81, endPoint x: 61, endPoint y: 81, distance: 2.9
click at [59, 81] on div "Minimální cena 3.6m Kč -26.8% Průměrná cena 4.9m Kč -17.5% Maximální cena 6.9m …" at bounding box center [137, 81] width 163 height 40
click at [64, 80] on span "3.6m Kč" at bounding box center [77, 81] width 35 height 9
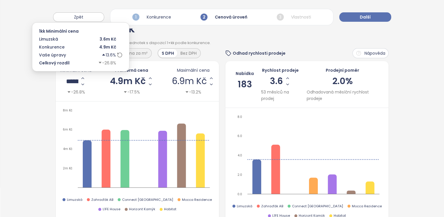
click at [66, 80] on input "*******" at bounding box center [72, 80] width 12 height 7
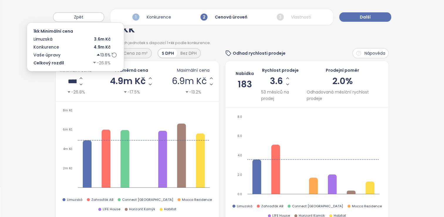
type input "*******"
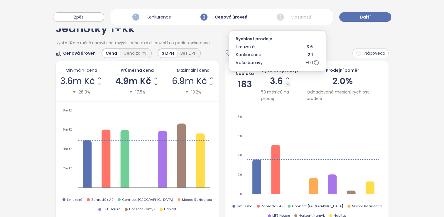
click at [222, 84] on icon "Decrease Sale Speed - Monthly" at bounding box center [287, 84] width 2 height 1
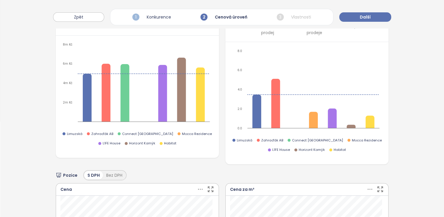
scroll to position [0, 0]
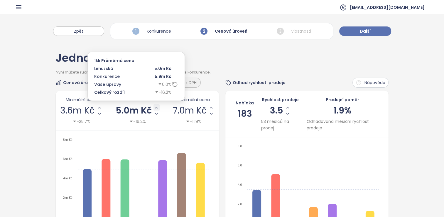
click at [156, 108] on icon "Increase AVG Price" at bounding box center [156, 107] width 5 height 5
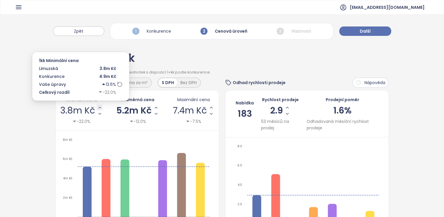
click at [99, 106] on icon "Increase Min Price" at bounding box center [99, 107] width 5 height 5
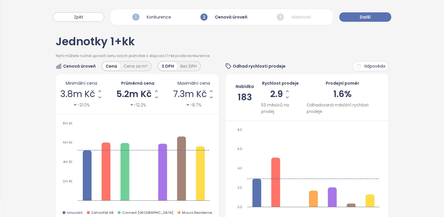
scroll to position [29, 0]
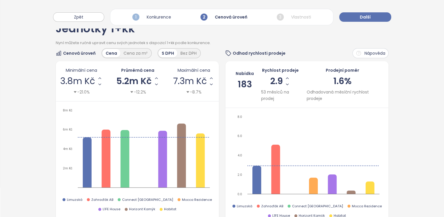
click at [222, 52] on span "Nápověda" at bounding box center [374, 53] width 21 height 6
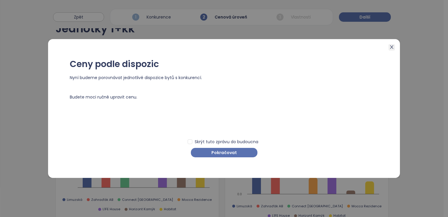
click at [222, 47] on icon "close" at bounding box center [392, 47] width 5 height 5
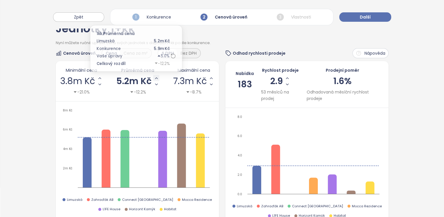
click at [157, 78] on button "Increase AVG Price" at bounding box center [156, 78] width 6 height 6
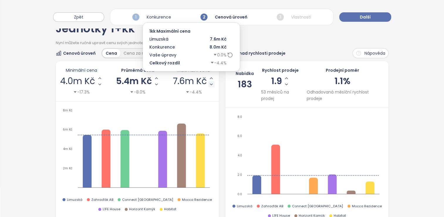
click at [210, 84] on icon "Decrease Max Price" at bounding box center [211, 84] width 5 height 5
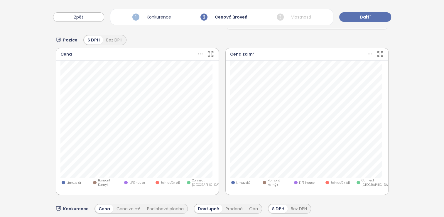
scroll to position [235, 0]
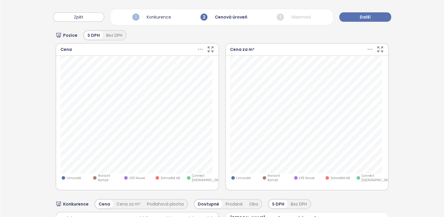
click at [199, 48] on icon at bounding box center [200, 48] width 7 height 7
click at [198, 49] on icon at bounding box center [200, 49] width 5 height 1
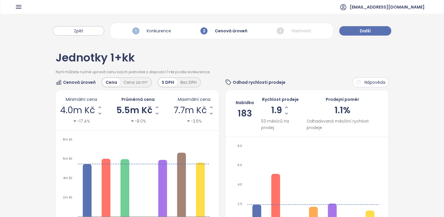
scroll to position [0, 0]
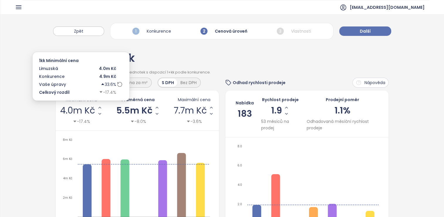
click at [67, 106] on span "4.0m Kč" at bounding box center [77, 110] width 35 height 9
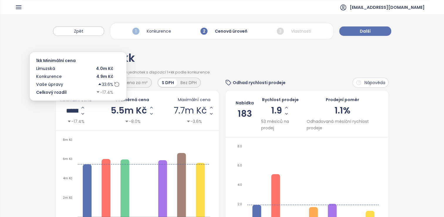
click at [78, 109] on input "*******" at bounding box center [72, 110] width 12 height 7
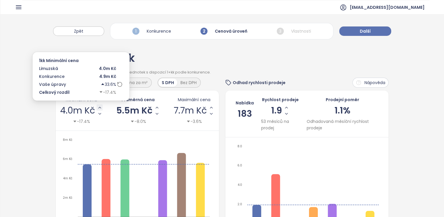
click at [91, 104] on div "4.0m Kč" at bounding box center [81, 110] width 43 height 12
drag, startPoint x: 97, startPoint y: 107, endPoint x: 100, endPoint y: 107, distance: 3.8
click at [97, 107] on icon "Increase Min Price" at bounding box center [99, 107] width 5 height 5
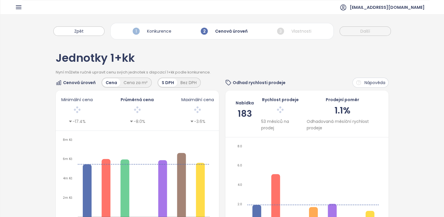
click at [101, 107] on div "Minimální cena -17.4% Průměrná cena -8.0% Maximální cena -3.6%" at bounding box center [137, 110] width 154 height 28
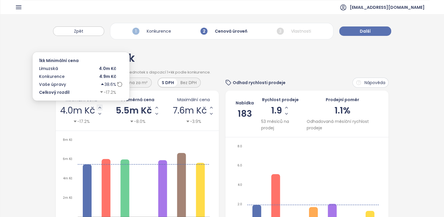
click at [100, 106] on icon "Increase Min Price" at bounding box center [99, 107] width 5 height 5
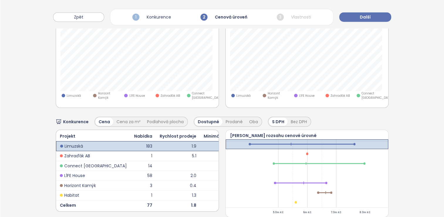
scroll to position [330, 0]
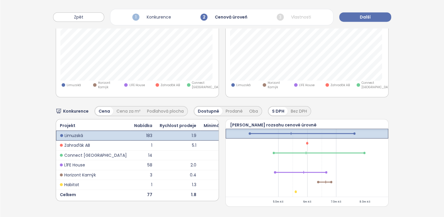
click at [200, 151] on td "4.9m Kč" at bounding box center [220, 155] width 40 height 10
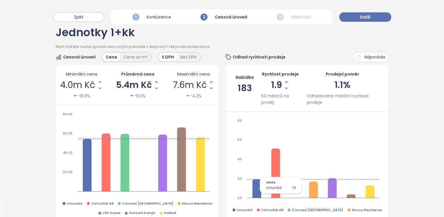
scroll to position [0, 0]
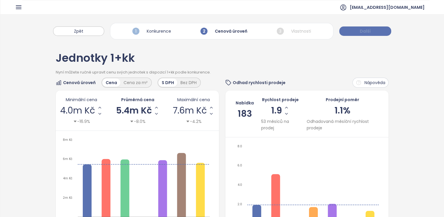
click at [222, 33] on span "Další" at bounding box center [365, 31] width 11 height 6
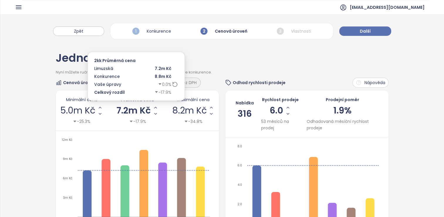
click at [132, 108] on span "7.2m Kč" at bounding box center [133, 110] width 34 height 9
drag, startPoint x: 146, startPoint y: 109, endPoint x: 116, endPoint y: 109, distance: 30.2
click at [116, 109] on div "Minimální cena 5.0m Kč -25.3% Průměrná cena ******* -17.9% Maximální cena 8.2m …" at bounding box center [137, 110] width 154 height 28
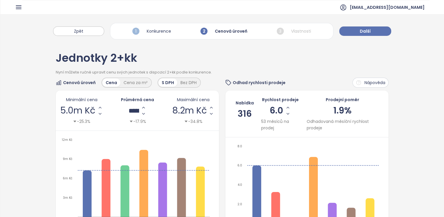
type input "*******"
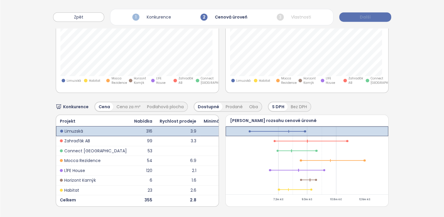
click at [222, 19] on span "Další" at bounding box center [365, 17] width 11 height 6
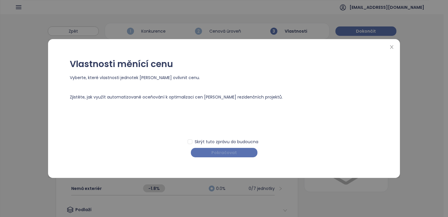
click at [222, 153] on span "Pokračovat" at bounding box center [225, 152] width 26 height 6
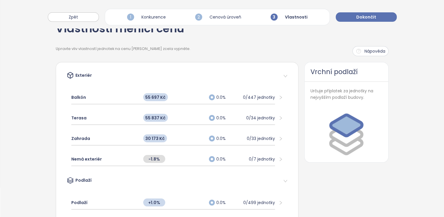
scroll to position [59, 0]
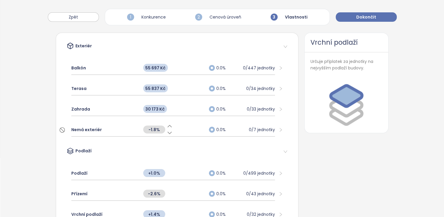
click at [168, 131] on icon at bounding box center [170, 133] width 6 height 6
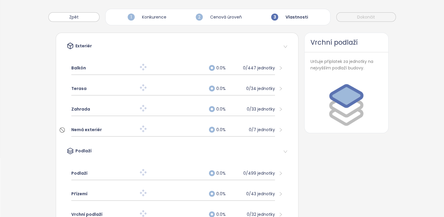
click at [168, 127] on div at bounding box center [173, 130] width 66 height 8
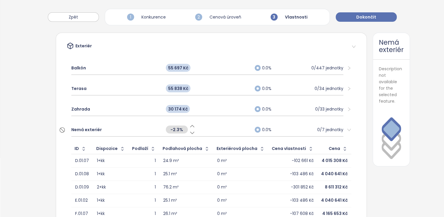
click at [189, 124] on icon at bounding box center [192, 126] width 6 height 6
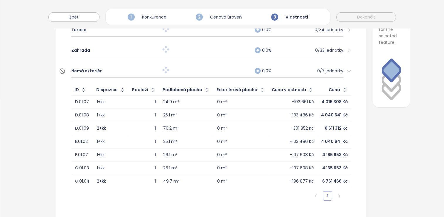
scroll to position [235, 0]
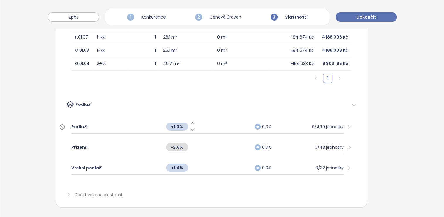
click at [108, 127] on div "Podlaží" at bounding box center [115, 126] width 89 height 13
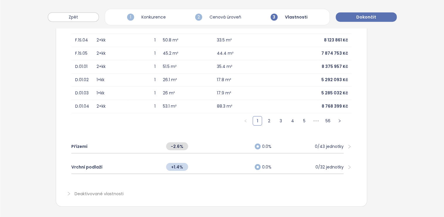
scroll to position [393, 0]
click at [143, 165] on div "Vrchní podlaží" at bounding box center [115, 166] width 89 height 13
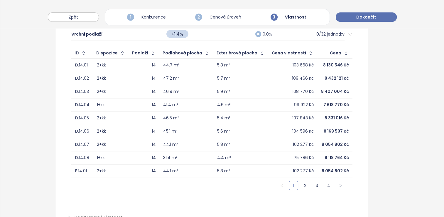
scroll to position [549, 0]
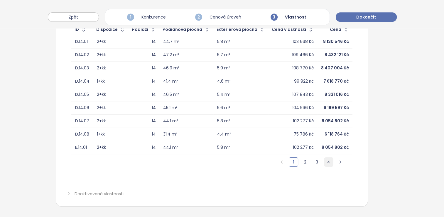
click at [222, 157] on link "4" at bounding box center [328, 161] width 9 height 9
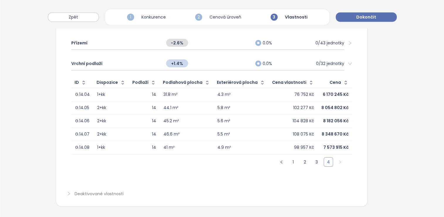
scroll to position [496, 0]
click at [222, 157] on button "button" at bounding box center [281, 161] width 9 height 9
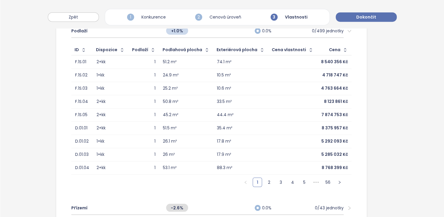
scroll to position [320, 0]
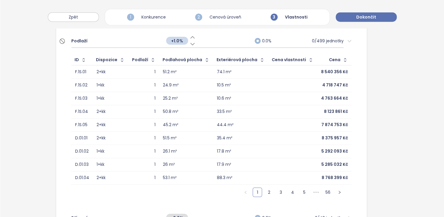
click at [192, 35] on div "+1.0%" at bounding box center [207, 40] width 89 height 13
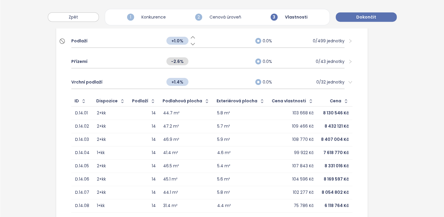
click at [191, 35] on icon at bounding box center [193, 37] width 6 height 6
click at [190, 35] on icon at bounding box center [193, 37] width 6 height 6
click at [203, 41] on div "+2.0%" at bounding box center [207, 40] width 89 height 13
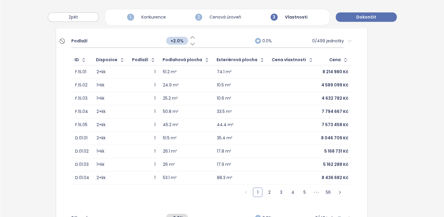
click at [191, 43] on icon at bounding box center [193, 44] width 4 height 2
click at [87, 39] on div "Podlaží" at bounding box center [115, 40] width 89 height 13
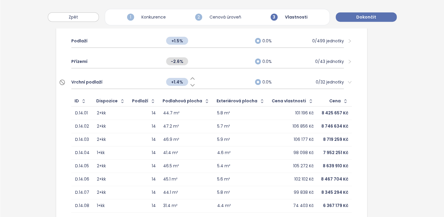
click at [128, 82] on div "Vrchní podlaží" at bounding box center [115, 81] width 89 height 13
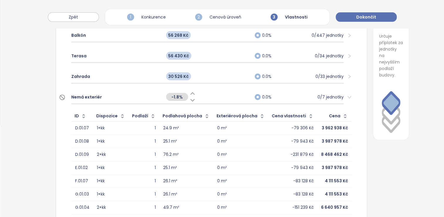
scroll to position [0, 0]
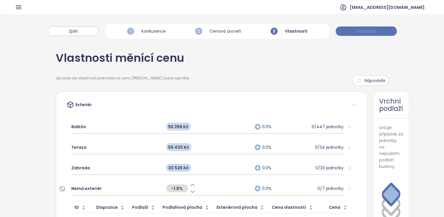
click at [222, 30] on button "Dokončit" at bounding box center [366, 30] width 61 height 9
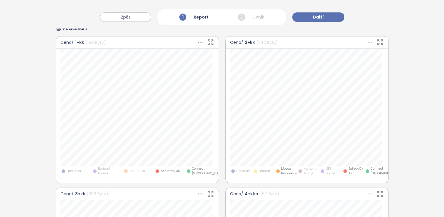
scroll to position [381, 0]
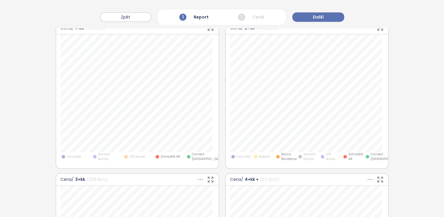
click at [222, 154] on span "Limuzská" at bounding box center [243, 156] width 14 height 5
click at [222, 155] on span "Habitat" at bounding box center [264, 156] width 11 height 5
click at [222, 156] on span "Horizont Kamýk" at bounding box center [309, 156] width 13 height 9
click at [222, 156] on span "L1FE House" at bounding box center [332, 156] width 13 height 9
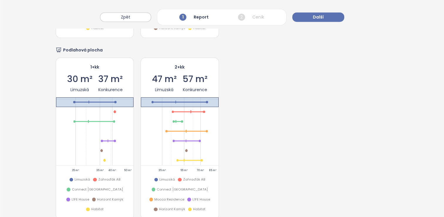
scroll to position [828, 0]
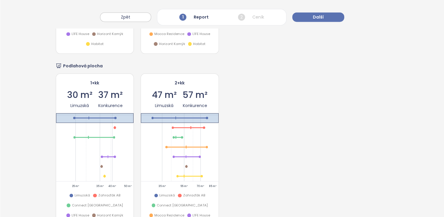
click at [222, 23] on div "Zpět 1 Report 2 Ceník Další" at bounding box center [222, 14] width 444 height 28
click at [222, 18] on button "Další" at bounding box center [318, 16] width 52 height 9
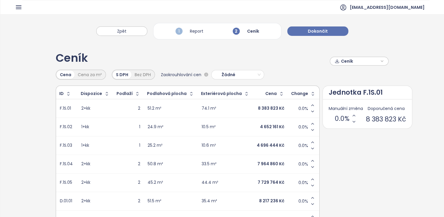
scroll to position [29, 0]
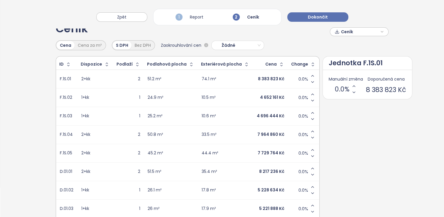
click at [84, 62] on div "Dispozice" at bounding box center [91, 64] width 21 height 4
click at [88, 65] on div "Dispozice" at bounding box center [91, 64] width 21 height 4
click at [104, 65] on icon "button" at bounding box center [107, 64] width 6 height 6
click at [222, 65] on icon "button" at bounding box center [280, 64] width 6 height 6
click at [222, 45] on span "Žádné" at bounding box center [230, 45] width 35 height 9
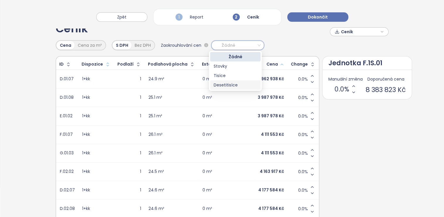
click at [222, 84] on div "Desetitisíce" at bounding box center [235, 85] width 43 height 6
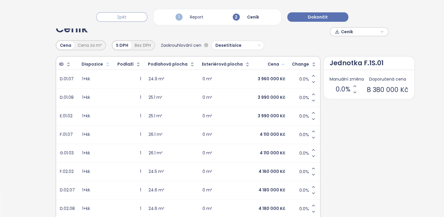
click at [125, 16] on span "Zpět" at bounding box center [121, 17] width 9 height 6
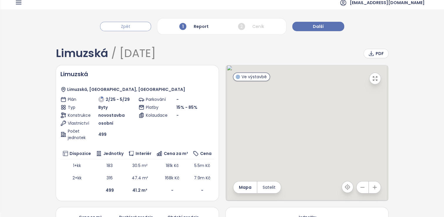
scroll to position [0, 0]
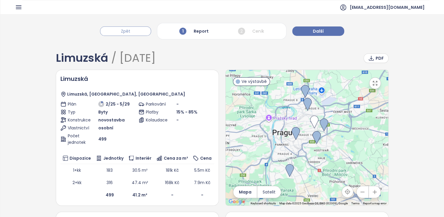
click at [131, 33] on button "Zpět" at bounding box center [125, 30] width 51 height 9
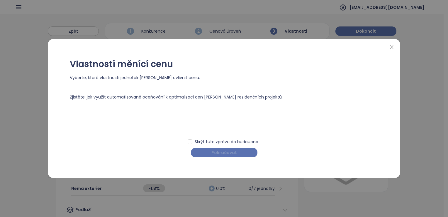
click at [222, 150] on button "Pokračovat" at bounding box center [224, 152] width 67 height 9
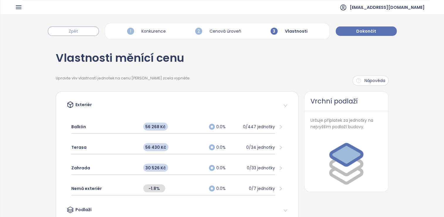
click at [92, 31] on button "Zpět" at bounding box center [73, 30] width 51 height 9
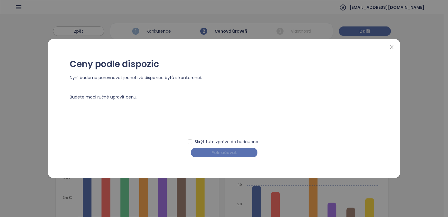
click at [222, 148] on button "Pokračovat" at bounding box center [224, 152] width 67 height 9
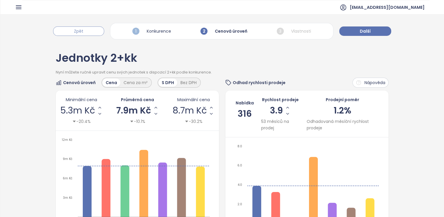
click at [91, 33] on button "Zpět" at bounding box center [78, 30] width 51 height 9
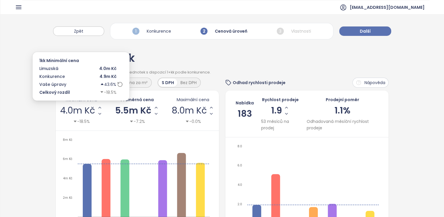
click at [69, 108] on span "4.0m Kč" at bounding box center [77, 110] width 35 height 9
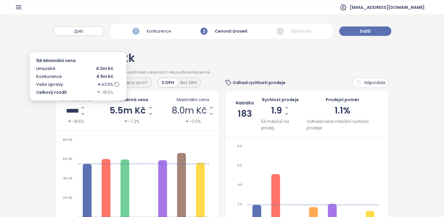
click at [78, 110] on input "*******" at bounding box center [72, 110] width 12 height 7
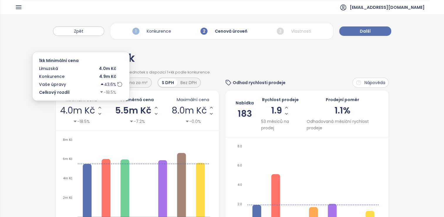
click at [90, 110] on div "4.0m Kč" at bounding box center [81, 110] width 43 height 12
click at [89, 110] on span "4.0m Kč" at bounding box center [77, 110] width 35 height 9
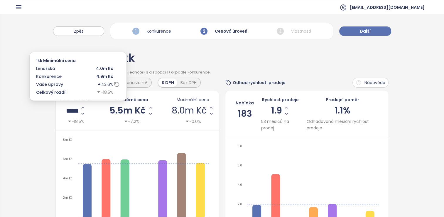
drag, startPoint x: 87, startPoint y: 109, endPoint x: 58, endPoint y: 109, distance: 29.0
click at [58, 109] on div "Minimální cena ******* -18.5% Průměrná cena 5.5m Kč -7.2% Maximální cena 8.0m K…" at bounding box center [137, 110] width 163 height 40
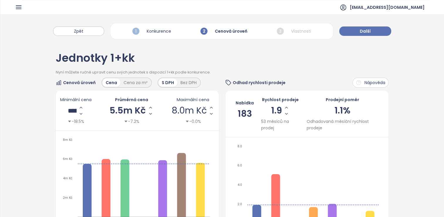
type input "*******"
click at [124, 82] on div "Cena za m²" at bounding box center [135, 82] width 31 height 8
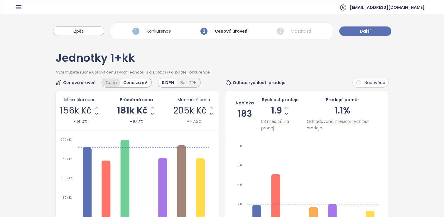
click at [108, 81] on div "Cena" at bounding box center [111, 82] width 18 height 8
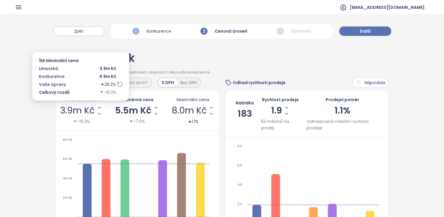
click at [83, 111] on span "3.9m Kč" at bounding box center [77, 110] width 35 height 9
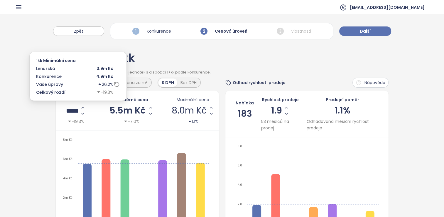
drag, startPoint x: 87, startPoint y: 110, endPoint x: 65, endPoint y: 109, distance: 21.1
click at [66, 109] on input "*******" at bounding box center [72, 110] width 12 height 7
type input "*"
type input "*******"
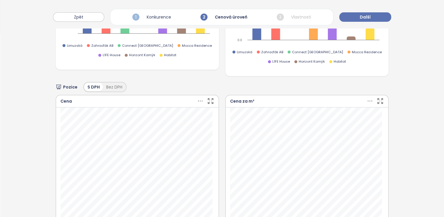
scroll to position [36, 0]
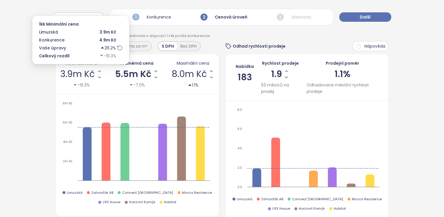
click at [73, 75] on span "3.9m Kč" at bounding box center [77, 74] width 35 height 9
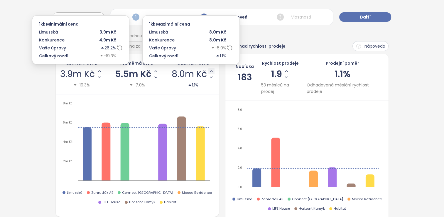
click at [209, 70] on icon "Increase Max Price" at bounding box center [211, 71] width 5 height 5
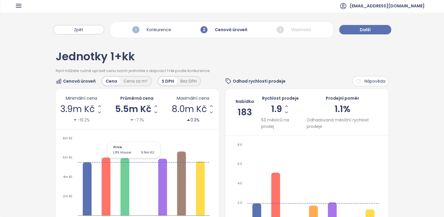
scroll to position [0, 0]
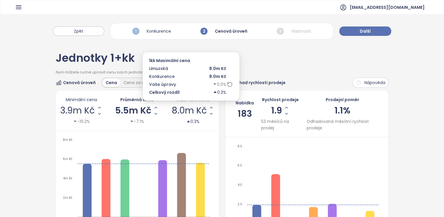
click at [174, 109] on span "8.0m Kč" at bounding box center [189, 110] width 35 height 9
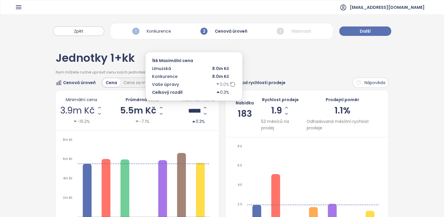
click at [188, 111] on input "*******" at bounding box center [194, 110] width 12 height 7
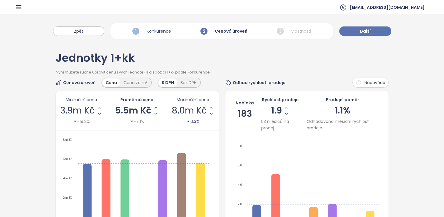
click at [219, 147] on div "Cenová úroveň Cena Cena za m² S DPH Bez DPH Minimální cena 3.9m Kč -19.2% Průmě…" at bounding box center [222, 168] width 333 height 182
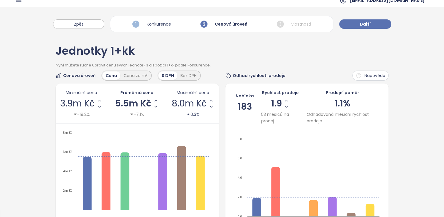
scroll to position [0, 0]
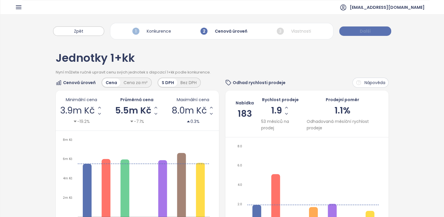
click at [222, 35] on button "Další" at bounding box center [365, 30] width 52 height 9
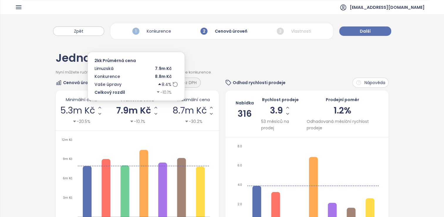
click at [130, 112] on span "7.9m Kč" at bounding box center [133, 110] width 35 height 9
click at [138, 110] on input "*******" at bounding box center [134, 110] width 12 height 7
click at [147, 109] on div "*******" at bounding box center [138, 110] width 20 height 12
click at [146, 109] on span "7.9m Kč" at bounding box center [133, 110] width 35 height 9
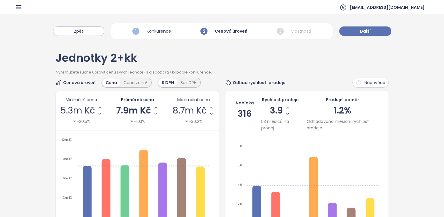
click at [222, 65] on div "Jednotky 2+kk" at bounding box center [222, 61] width 333 height 17
click at [92, 31] on button "Zpět" at bounding box center [78, 30] width 51 height 9
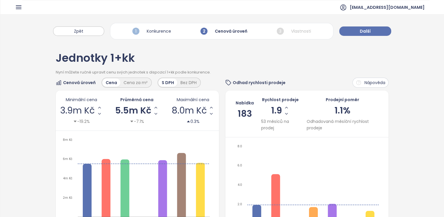
click at [125, 109] on span "5.5m Kč" at bounding box center [133, 110] width 36 height 9
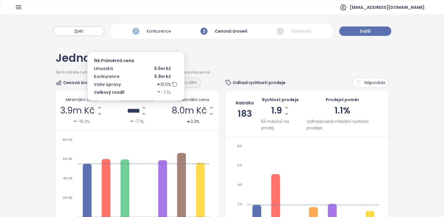
click at [133, 110] on input "*******" at bounding box center [133, 110] width 12 height 7
drag, startPoint x: 145, startPoint y: 109, endPoint x: 111, endPoint y: 109, distance: 33.7
click at [111, 109] on div "Minimální cena 3.9m Kč -19.2% Průměrná cena ******* -7.1% Maximální cena 8.0m K…" at bounding box center [137, 110] width 154 height 28
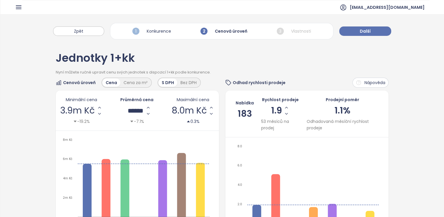
type input "*******"
click at [222, 30] on button "Další" at bounding box center [365, 30] width 52 height 9
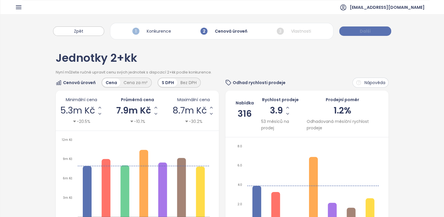
click at [222, 30] on button "Další" at bounding box center [365, 30] width 52 height 9
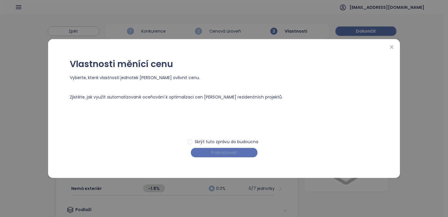
click at [222, 151] on span "Pokračovat" at bounding box center [225, 152] width 26 height 6
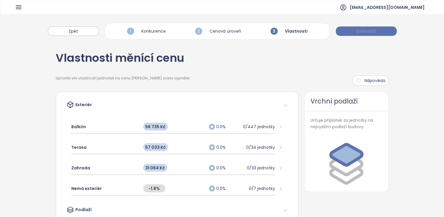
click at [222, 34] on button "Dokončit" at bounding box center [366, 30] width 61 height 9
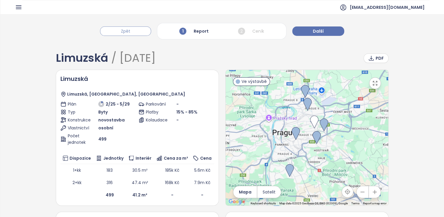
click at [141, 34] on button "Zpět" at bounding box center [125, 30] width 51 height 9
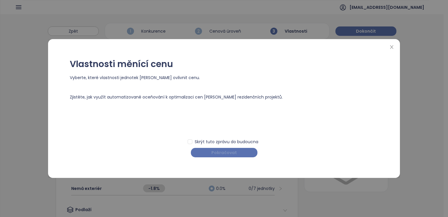
click at [217, 150] on span "Pokračovat" at bounding box center [225, 152] width 26 height 6
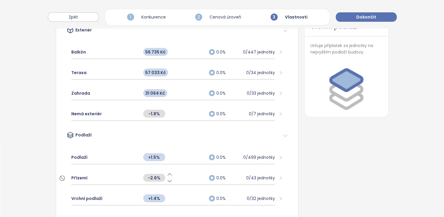
scroll to position [88, 0]
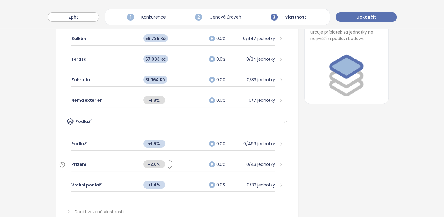
click at [78, 165] on span "Přízemí" at bounding box center [79, 164] width 16 height 6
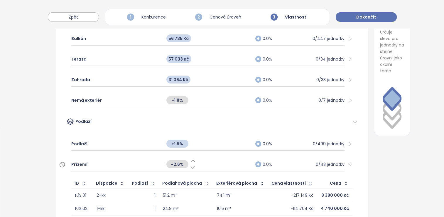
scroll to position [59, 0]
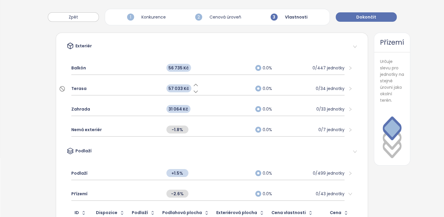
click at [80, 87] on span "Terasa" at bounding box center [78, 88] width 15 height 6
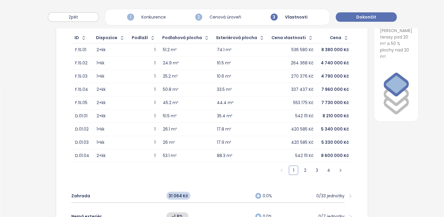
scroll to position [97, 0]
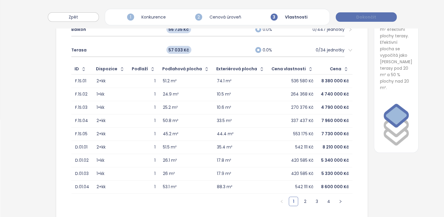
click at [222, 19] on button "Dokončit" at bounding box center [366, 16] width 61 height 9
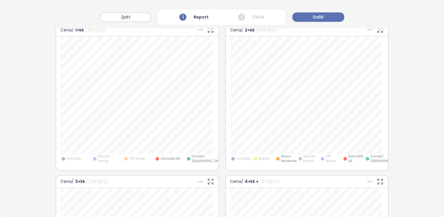
scroll to position [381, 0]
click at [222, 155] on span "Limuzská" at bounding box center [243, 156] width 14 height 5
click at [222, 153] on div "Habitat" at bounding box center [262, 156] width 19 height 9
click at [222, 156] on span "Horizont Kamýk" at bounding box center [309, 156] width 13 height 9
click at [222, 157] on span "L1FE House" at bounding box center [332, 156] width 13 height 9
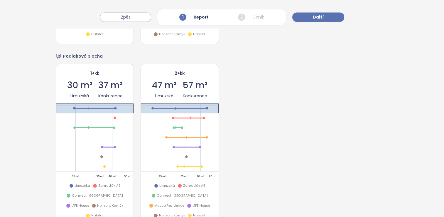
scroll to position [851, 0]
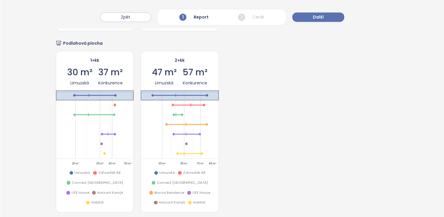
click at [92, 170] on div "Limuzská Zahraďák AB Connect Vršovice L1FE House Horizont Kamýk Habitat" at bounding box center [94, 190] width 77 height 44
click at [94, 171] on div at bounding box center [95, 173] width 4 height 4
click at [70, 190] on div at bounding box center [68, 192] width 4 height 4
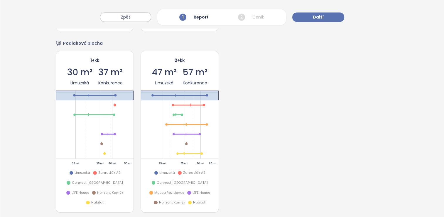
click at [70, 190] on div at bounding box center [68, 192] width 4 height 4
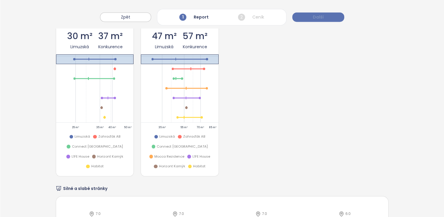
click at [222, 16] on button "Další" at bounding box center [318, 16] width 52 height 9
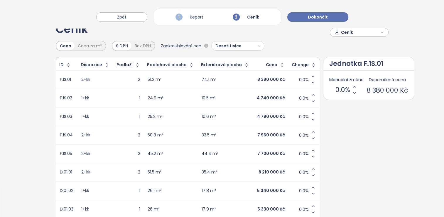
scroll to position [0, 0]
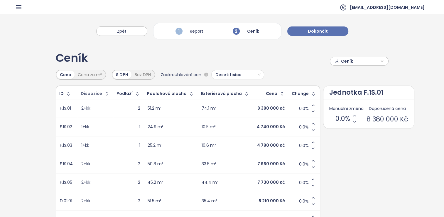
click at [90, 92] on div "Dispozice" at bounding box center [91, 94] width 21 height 4
click at [104, 94] on icon "button" at bounding box center [107, 94] width 6 height 6
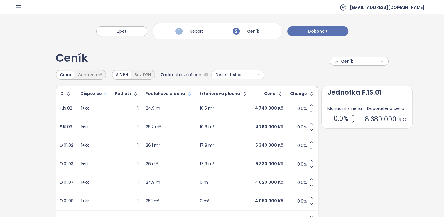
click at [187, 96] on icon "button" at bounding box center [190, 94] width 6 height 6
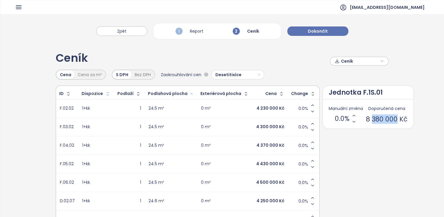
drag, startPoint x: 364, startPoint y: 119, endPoint x: 388, endPoint y: 119, distance: 24.6
click at [222, 119] on span "8 380 000 Kč" at bounding box center [387, 119] width 42 height 12
click at [222, 153] on div "ID Dispozice Podlaží Podlahová plocha Exteriérová plocha Cena Change F.02.02 1+…" at bounding box center [222, 185] width 333 height 200
click at [222, 62] on span "Ceník" at bounding box center [360, 61] width 38 height 9
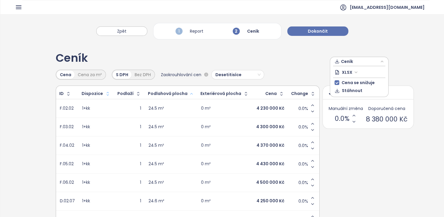
click at [222, 72] on span "XLSX" at bounding box center [350, 72] width 16 height 9
click at [222, 86] on div "XLSX" at bounding box center [357, 83] width 35 height 6
click at [222, 89] on span "Stáhnout" at bounding box center [352, 90] width 21 height 6
click at [222, 57] on div "Ceník Ceník" at bounding box center [222, 61] width 333 height 17
click at [222, 27] on button "Dokončit" at bounding box center [317, 30] width 61 height 9
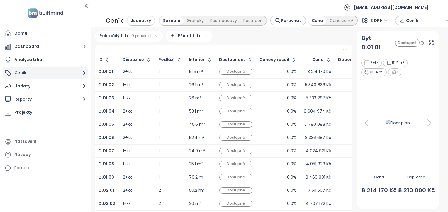
click at [83, 73] on icon "button" at bounding box center [84, 72] width 7 height 7
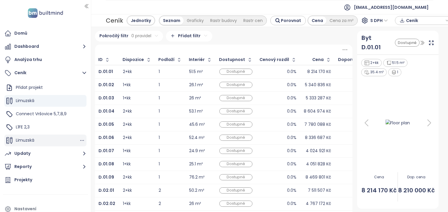
click at [60, 137] on div "Limuzská" at bounding box center [45, 141] width 82 height 12
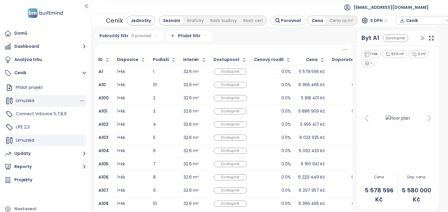
click at [31, 102] on span "Limuzská" at bounding box center [25, 101] width 18 height 6
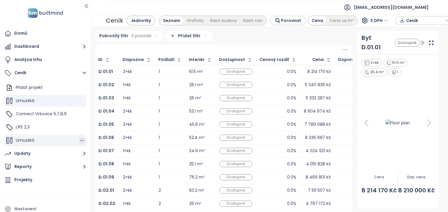
click at [79, 141] on icon "button" at bounding box center [82, 141] width 6 height 6
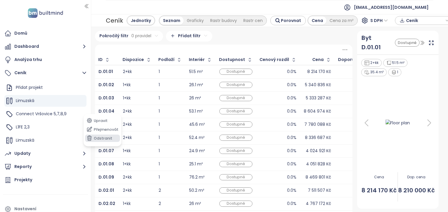
click at [92, 138] on icon "button" at bounding box center [90, 138] width 6 height 6
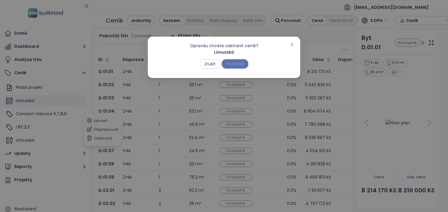
click at [222, 62] on span "Potvrdit" at bounding box center [235, 64] width 18 height 6
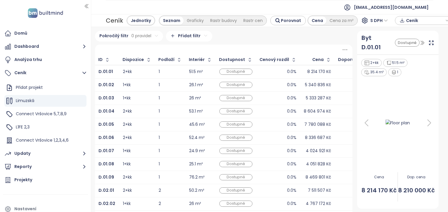
click at [222, 21] on span "S DPH" at bounding box center [380, 20] width 18 height 9
click at [222, 43] on div "Bez DPH" at bounding box center [376, 41] width 16 height 6
click at [222, 19] on span "S DPH" at bounding box center [380, 20] width 18 height 9
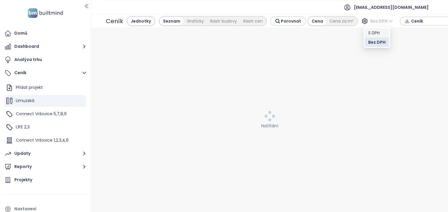
click at [222, 44] on div "Načítání" at bounding box center [270, 120] width 350 height 177
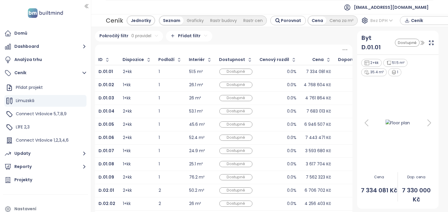
click at [222, 20] on span "Bez DPH" at bounding box center [382, 20] width 23 height 9
click at [222, 33] on div "S DPH" at bounding box center [377, 32] width 18 height 6
click at [222, 70] on div "0.0%" at bounding box center [291, 72] width 9 height 4
click at [222, 83] on div "0.0%" at bounding box center [291, 85] width 9 height 4
click at [222, 112] on div "0.0%" at bounding box center [291, 111] width 9 height 4
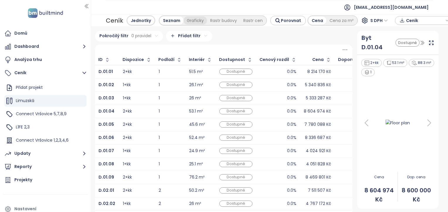
click at [197, 21] on div "Graficky" at bounding box center [195, 20] width 23 height 8
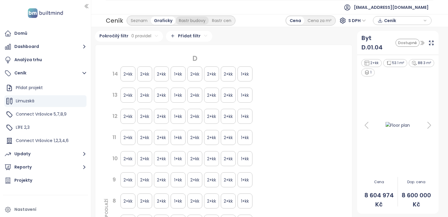
drag, startPoint x: 197, startPoint y: 22, endPoint x: 201, endPoint y: 21, distance: 4.3
click at [197, 21] on div "Rastr budovy" at bounding box center [192, 20] width 33 height 8
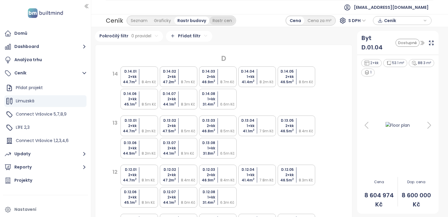
click at [216, 22] on div "Rastr cen" at bounding box center [222, 20] width 26 height 8
click at [197, 18] on div "Rastr budovy" at bounding box center [190, 20] width 33 height 8
click at [222, 22] on div "Cena za m²" at bounding box center [320, 20] width 31 height 8
click at [222, 19] on div "Cena" at bounding box center [296, 20] width 18 height 8
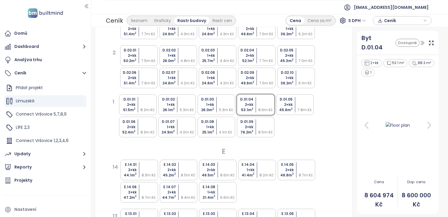
scroll to position [616, 0]
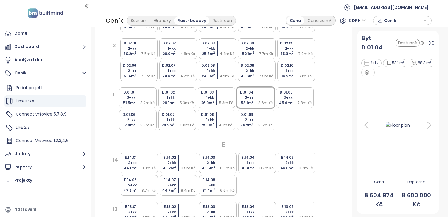
click at [222, 129] on div "D.01.01 2+kk 51.5 m 2 8.2m [PERSON_NAME]01.02 1+kk 26.1 m 2 5.3m [PERSON_NAME]0…" at bounding box center [231, 108] width 226 height 45
click at [183, 75] on div "4.2m Kč" at bounding box center [189, 75] width 17 height 5
click at [216, 71] on div "D.02.08 1+kk 24.6 m 2 4.2m Kč" at bounding box center [218, 70] width 38 height 21
click at [164, 72] on div "1+kk" at bounding box center [166, 70] width 17 height 5
click at [215, 51] on div "D.02.03 1+kk 25.7 m 2 4.4m Kč" at bounding box center [218, 48] width 38 height 21
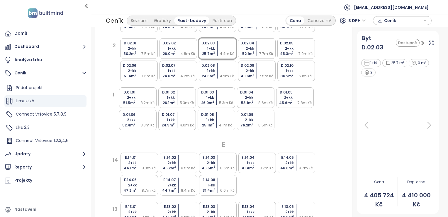
click at [195, 51] on div "4.8m Kč" at bounding box center [189, 53] width 17 height 5
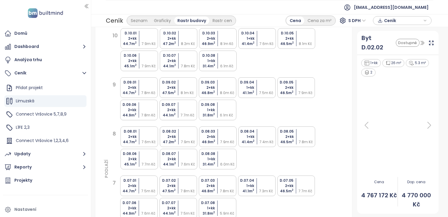
scroll to position [235, 0]
click at [222, 116] on div "D.09.01 2+kk 44.7 m 2 7.8m [PERSON_NAME]09.02 2+kk 47.5 m 2 8.1m [PERSON_NAME]0…" at bounding box center [231, 98] width 225 height 45
